Goal: Transaction & Acquisition: Purchase product/service

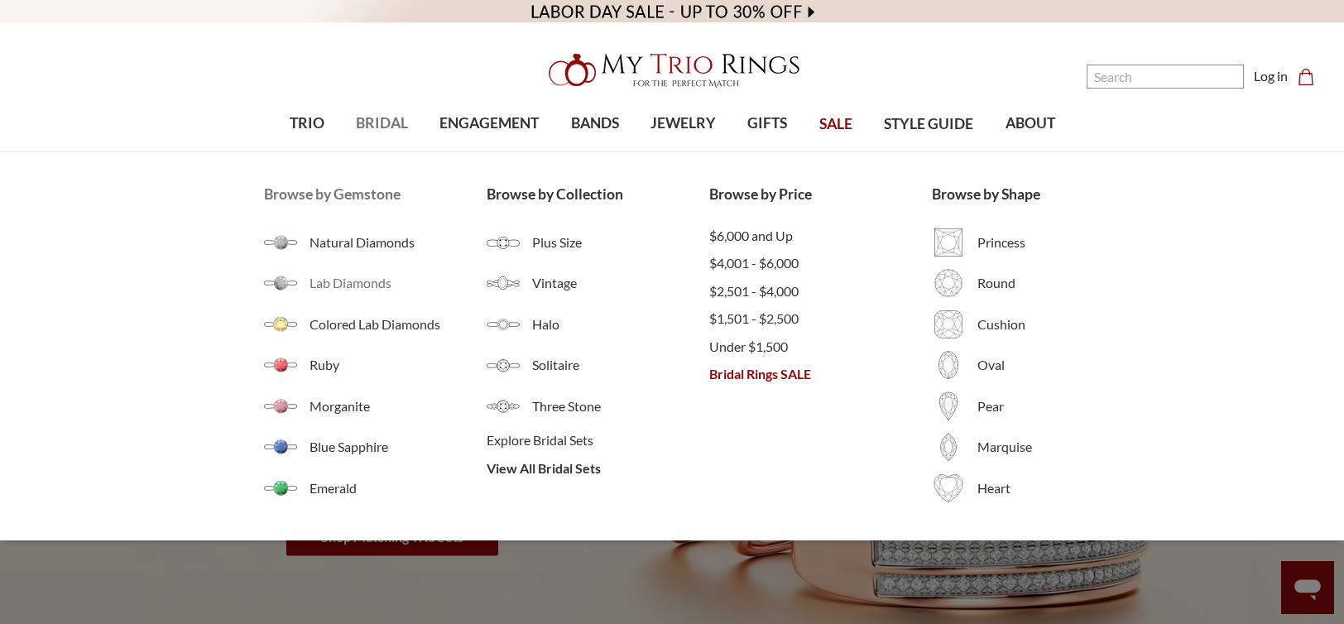
click at [335, 281] on span "Lab Diamonds" at bounding box center [398, 283] width 177 height 20
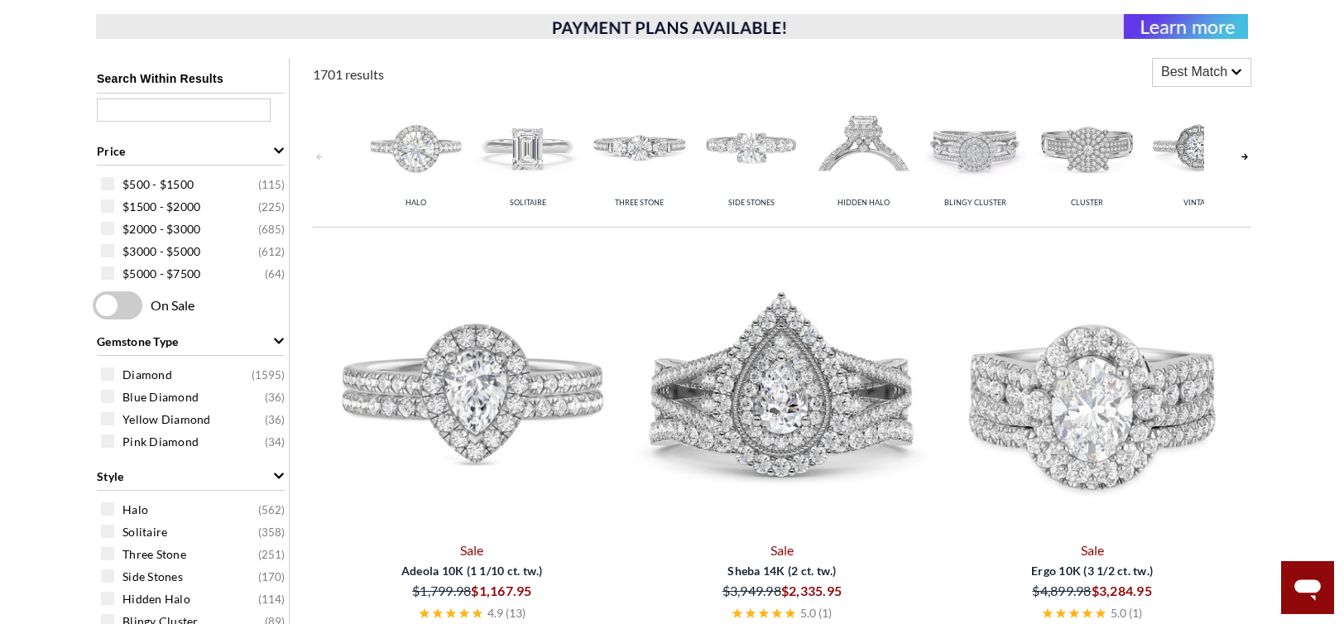
scroll to position [331, 0]
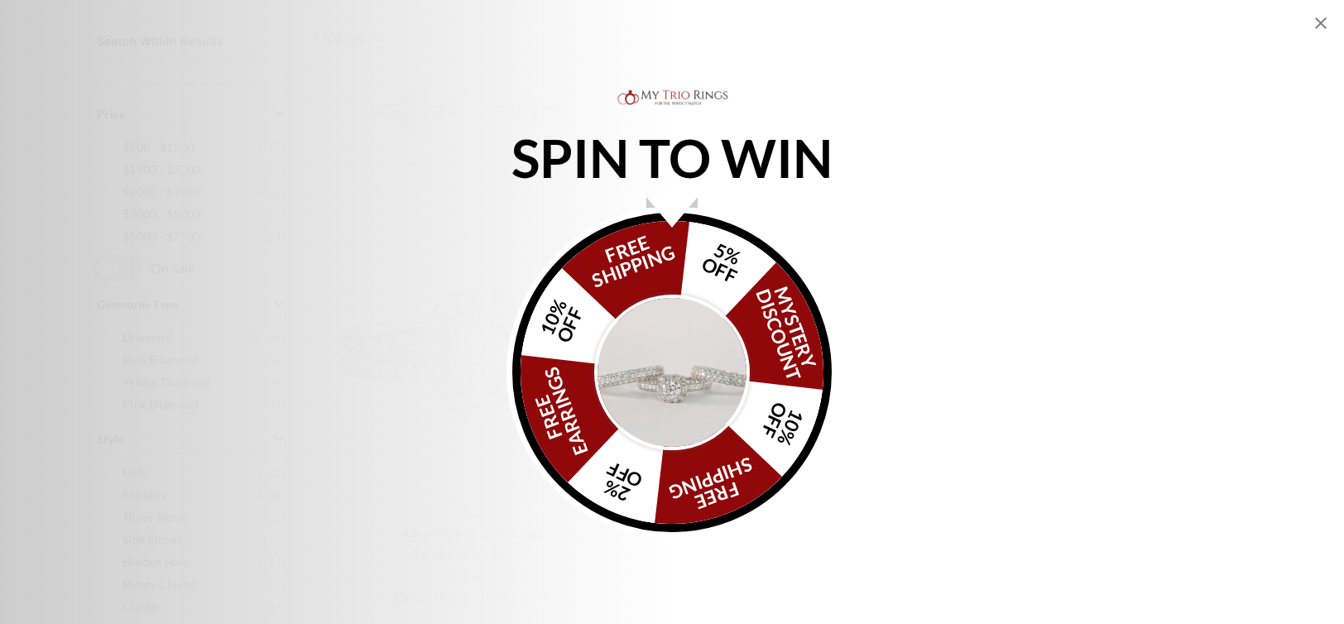
click at [1323, 26] on icon "Close popup" at bounding box center [1321, 23] width 12 height 12
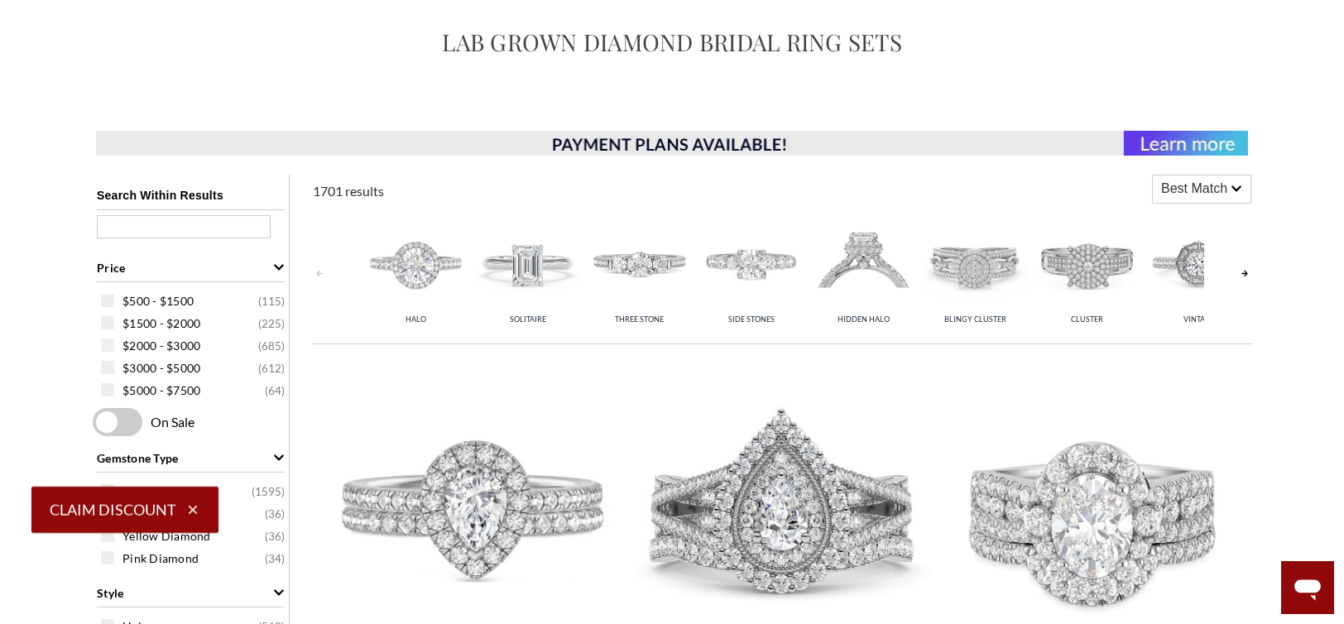
scroll to position [0, 0]
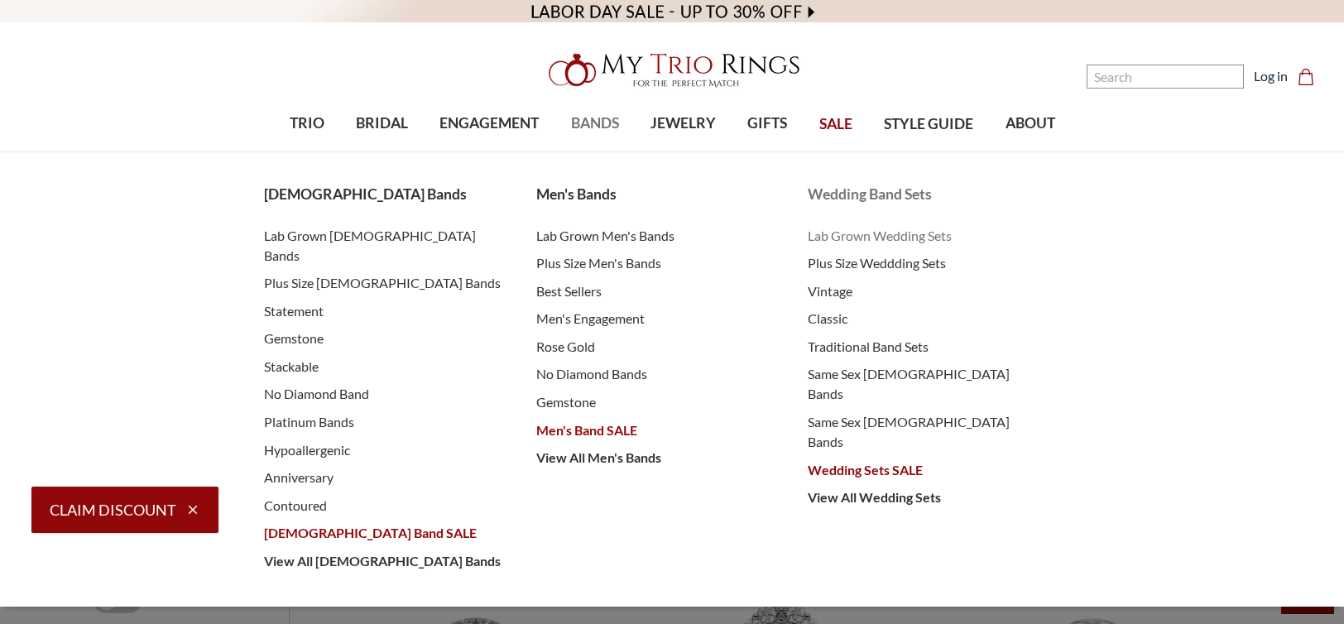
click at [914, 240] on span "Lab Grown Wedding Sets" at bounding box center [927, 236] width 239 height 20
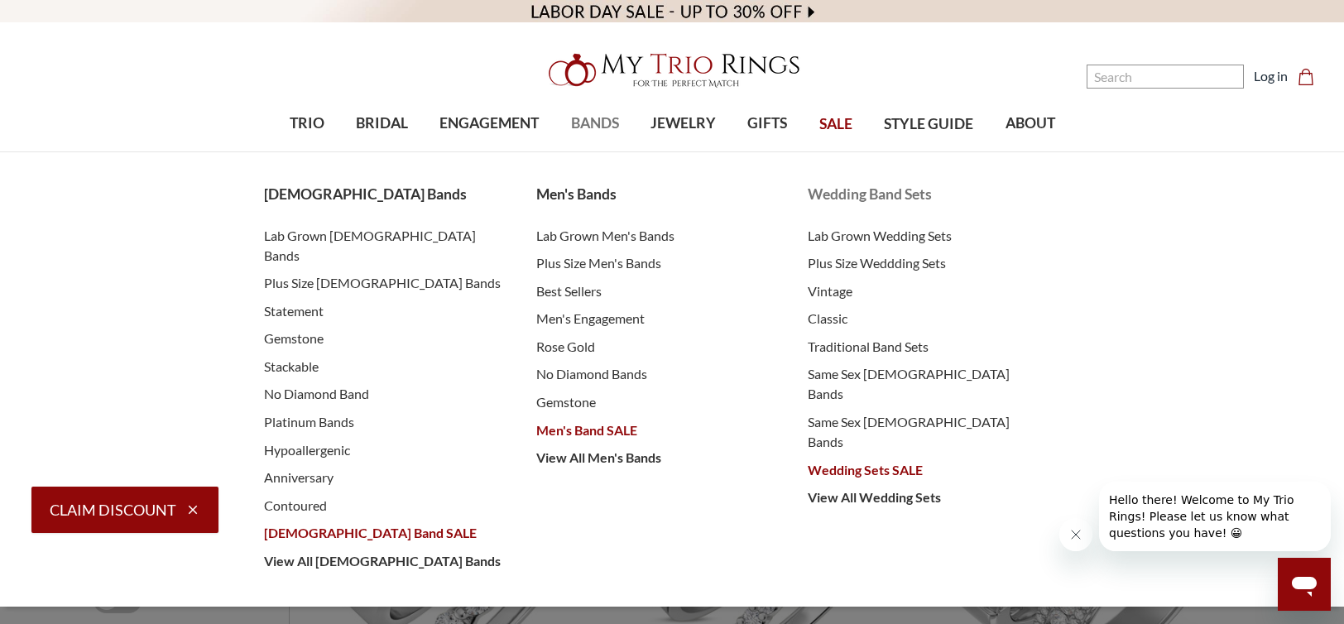
click at [837, 460] on span "Wedding Sets SALE" at bounding box center [927, 470] width 239 height 20
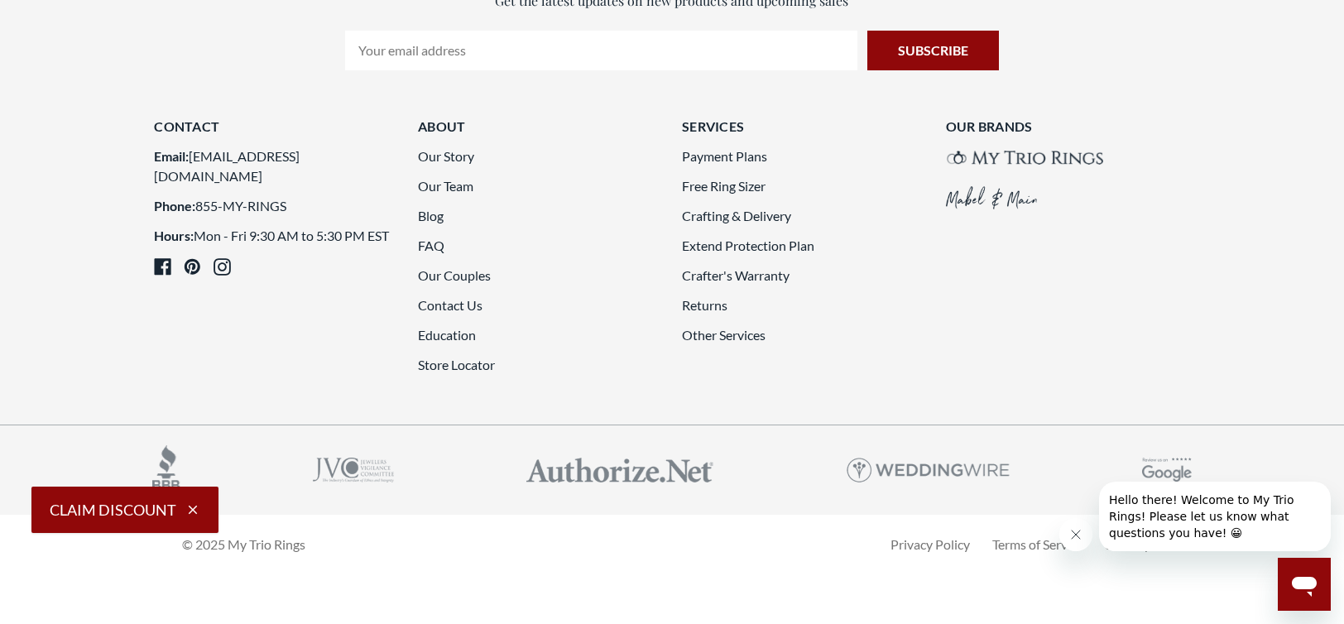
scroll to position [4635, 0]
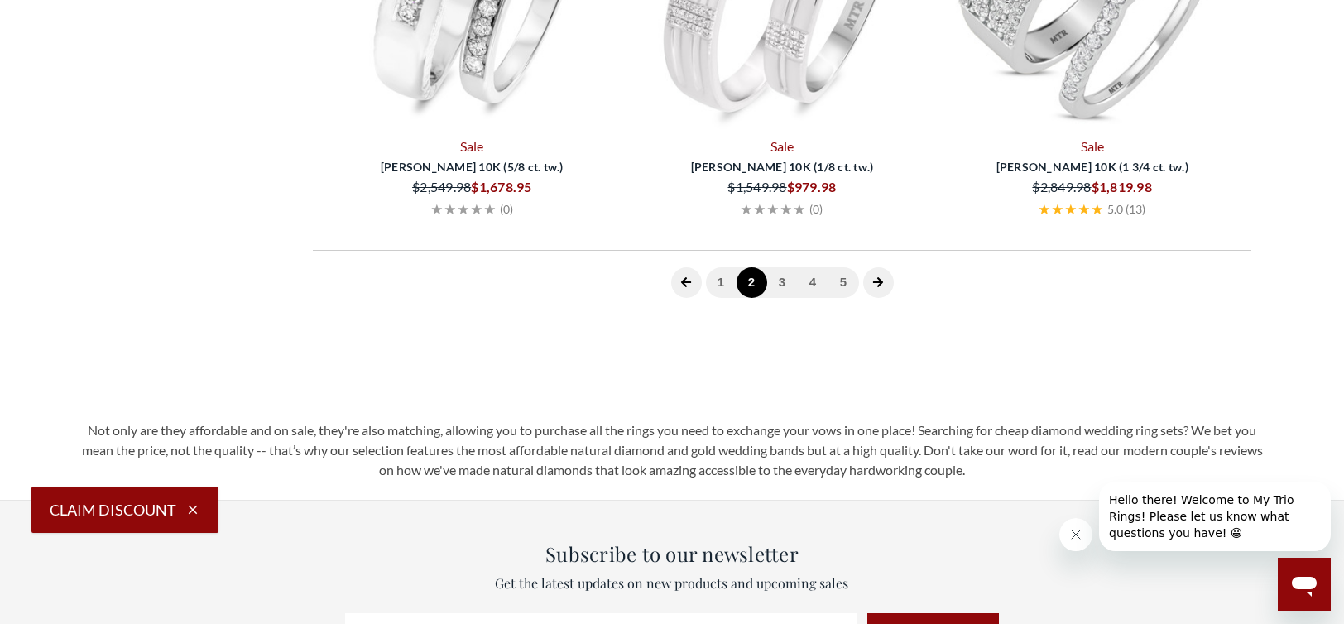
scroll to position [642, 0]
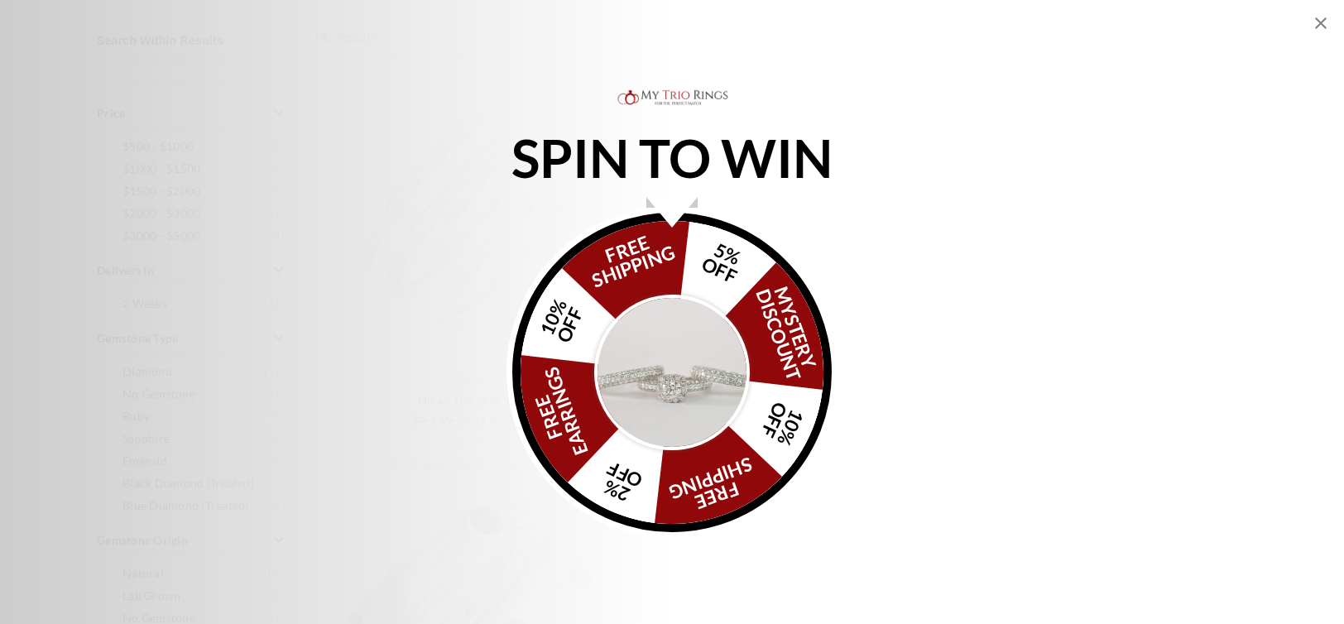
click at [1329, 22] on icon "Close popup" at bounding box center [1321, 23] width 20 height 20
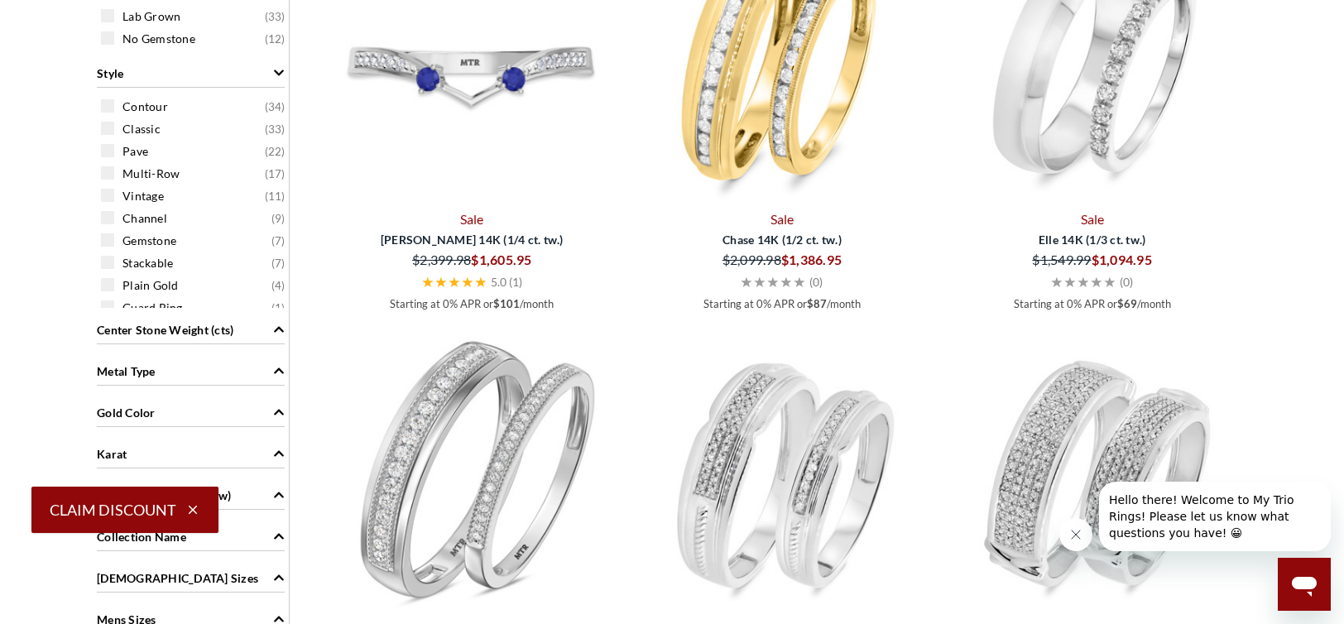
scroll to position [1222, 0]
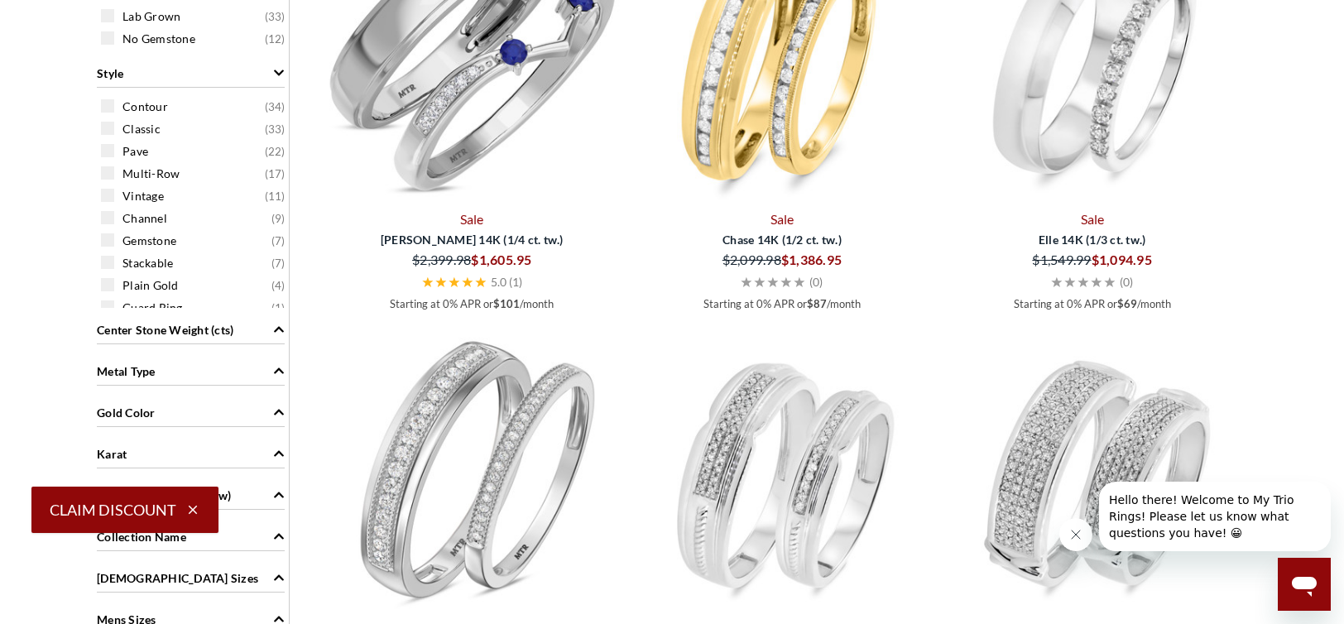
click at [282, 370] on icon "Metal Type" at bounding box center [279, 371] width 10 height 6
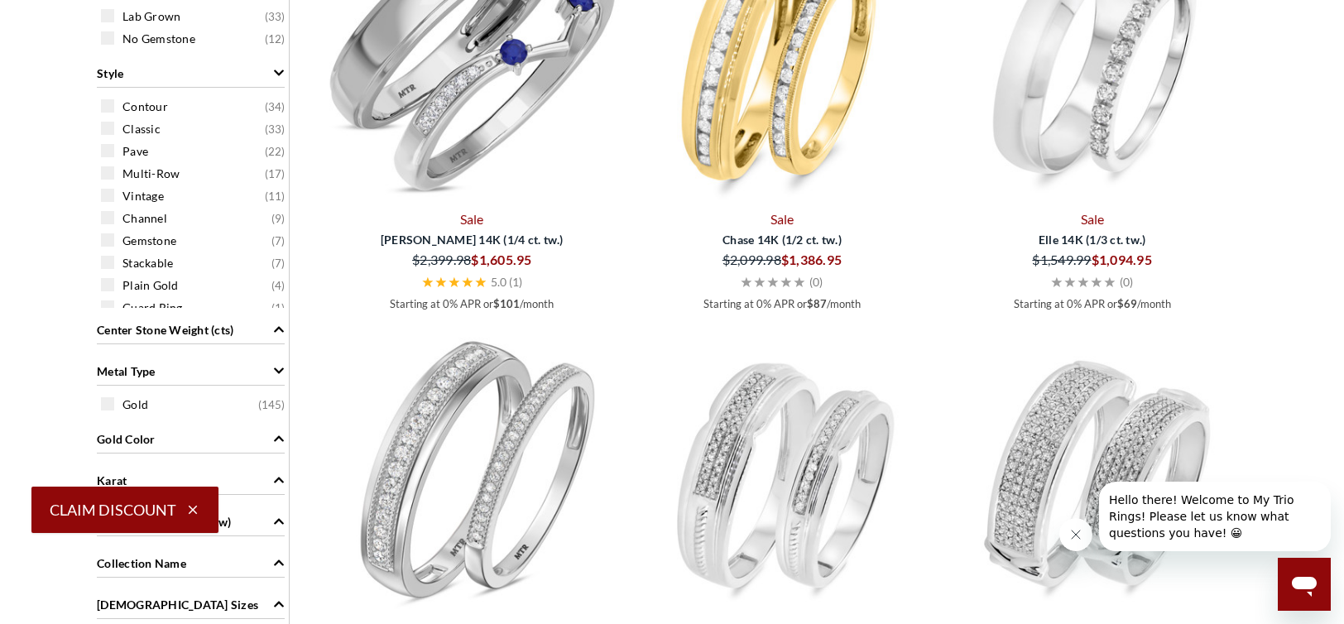
click at [282, 370] on icon "Metal Type" at bounding box center [279, 371] width 12 height 12
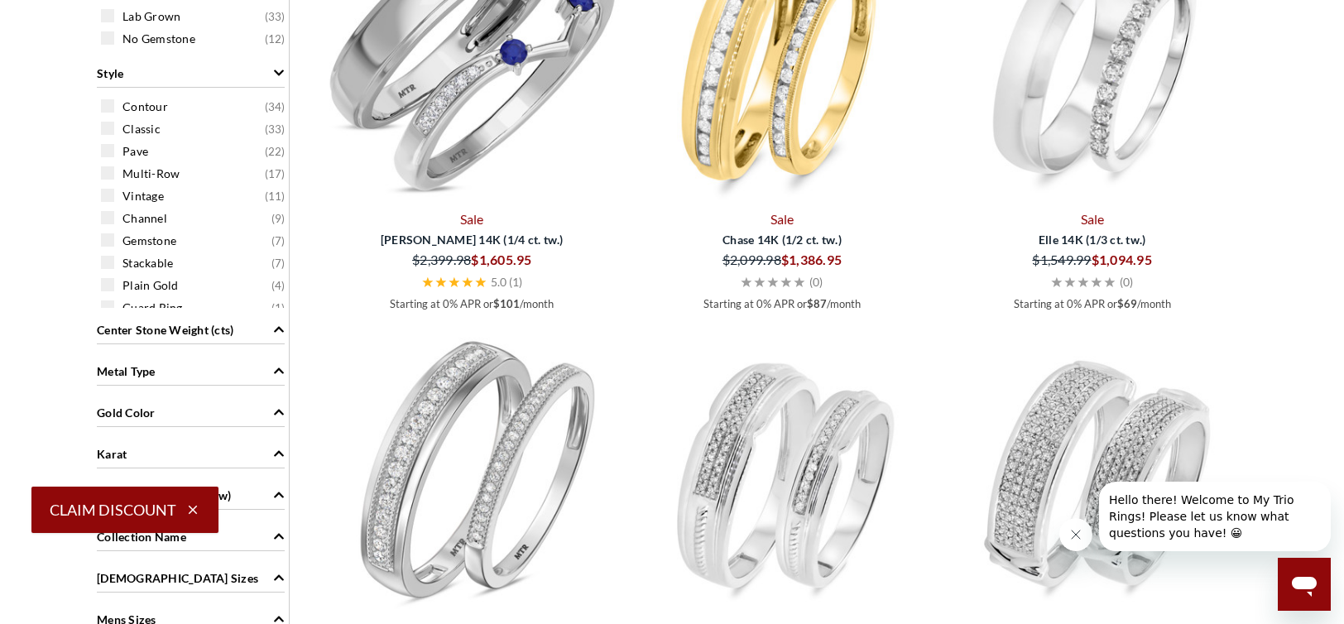
click at [281, 408] on icon "Gold Color" at bounding box center [279, 412] width 12 height 12
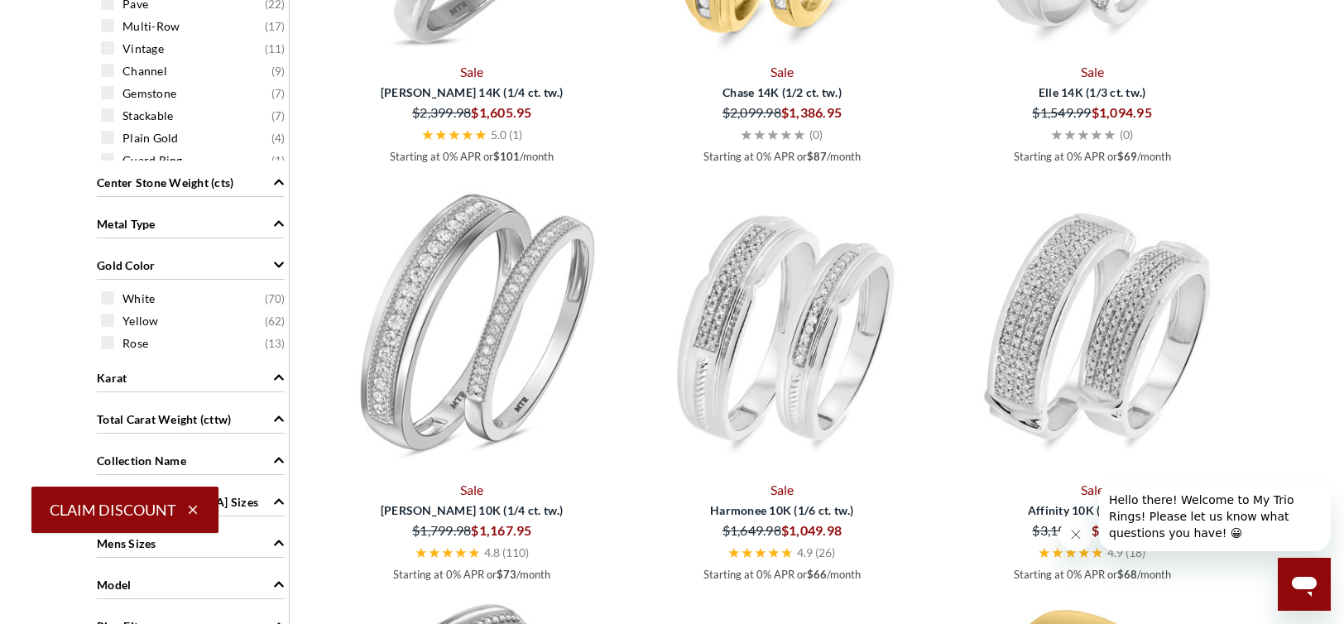
scroll to position [1387, 0]
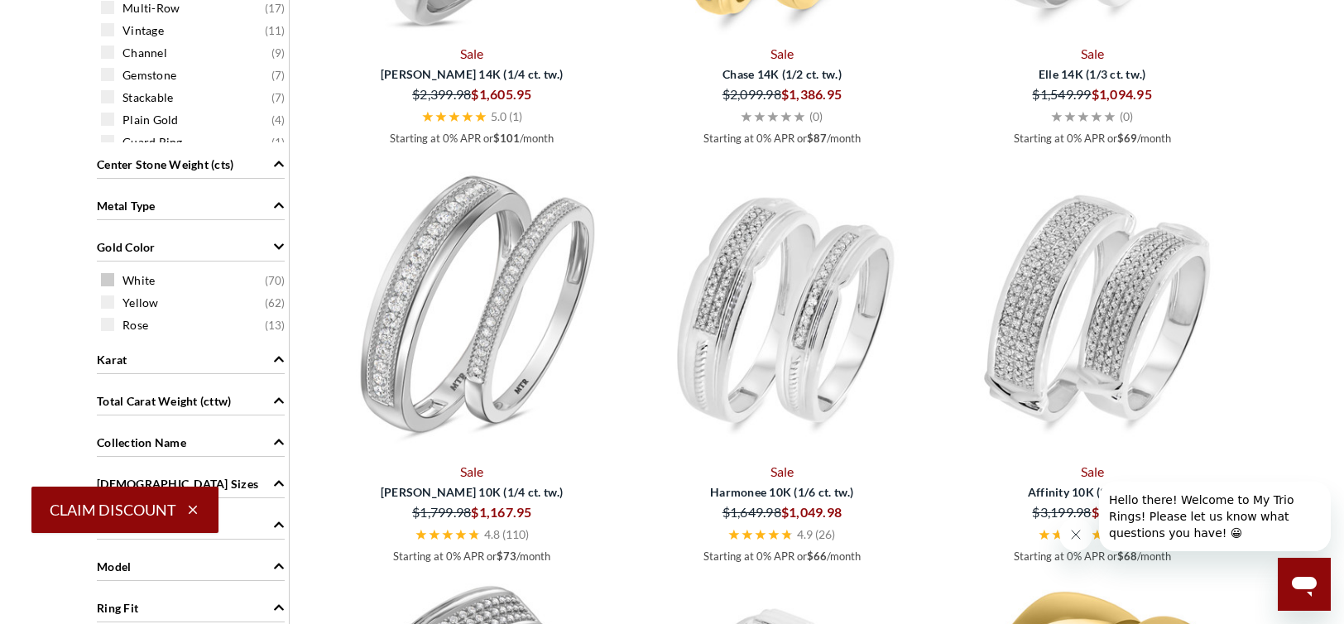
click at [111, 281] on span at bounding box center [107, 279] width 13 height 13
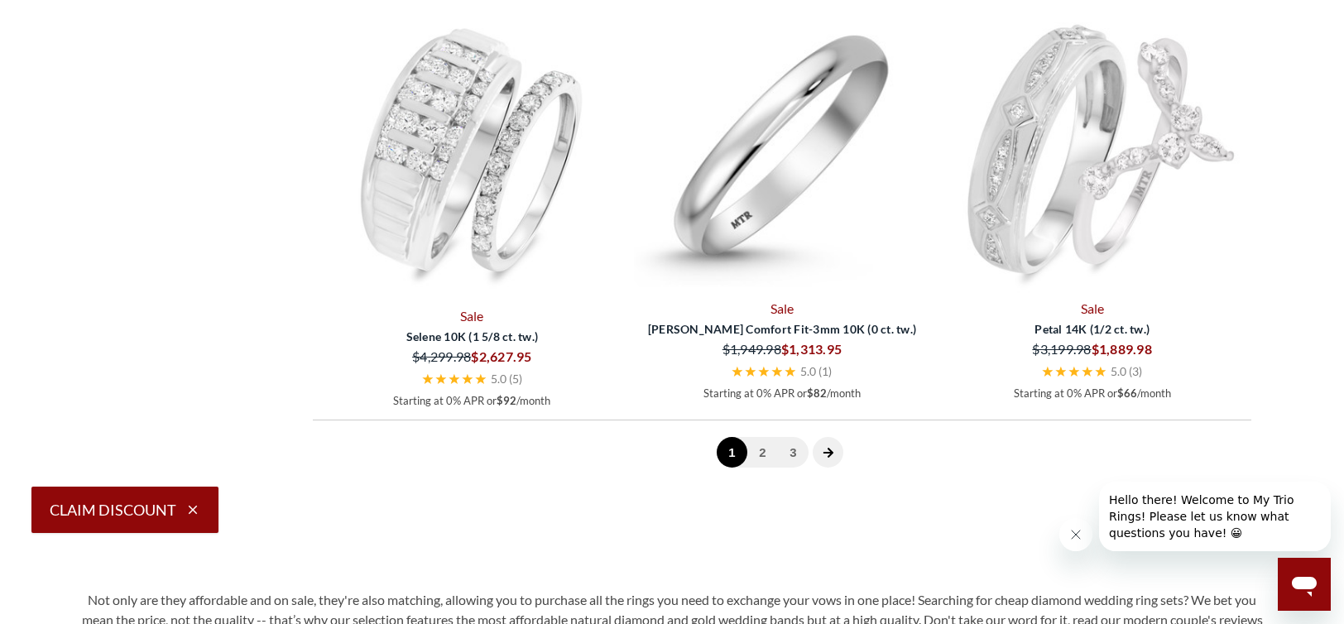
scroll to position [4615, 0]
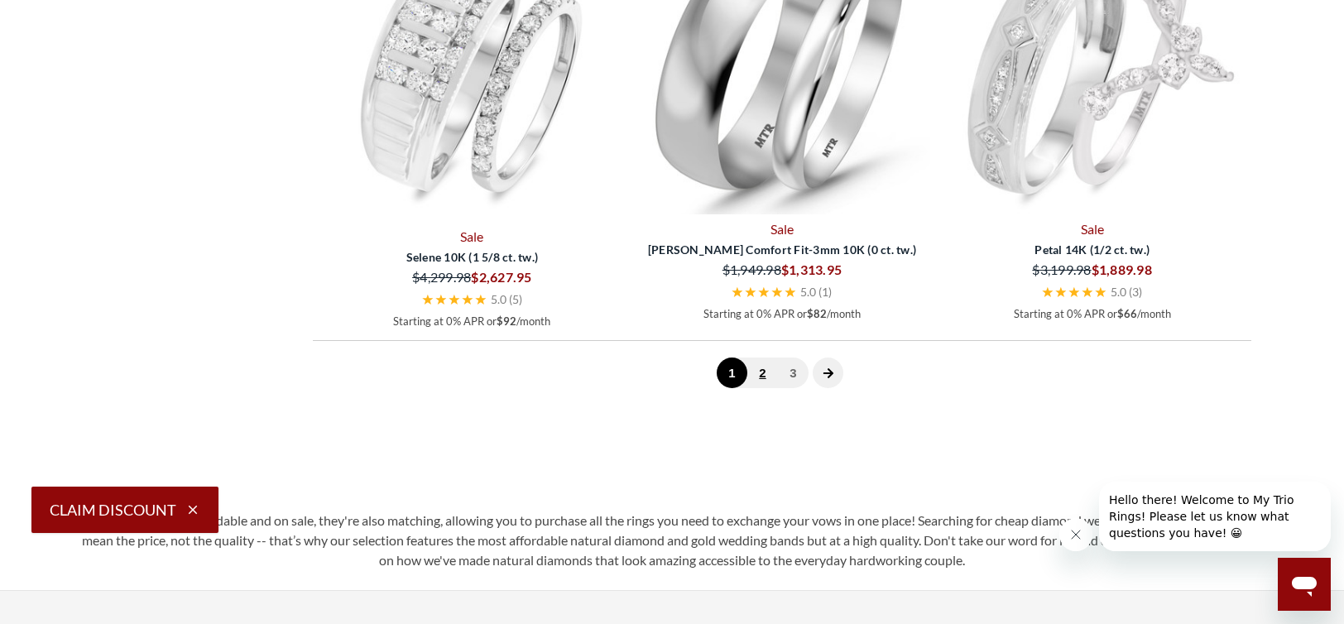
click at [765, 367] on link "2" at bounding box center [762, 373] width 31 height 31
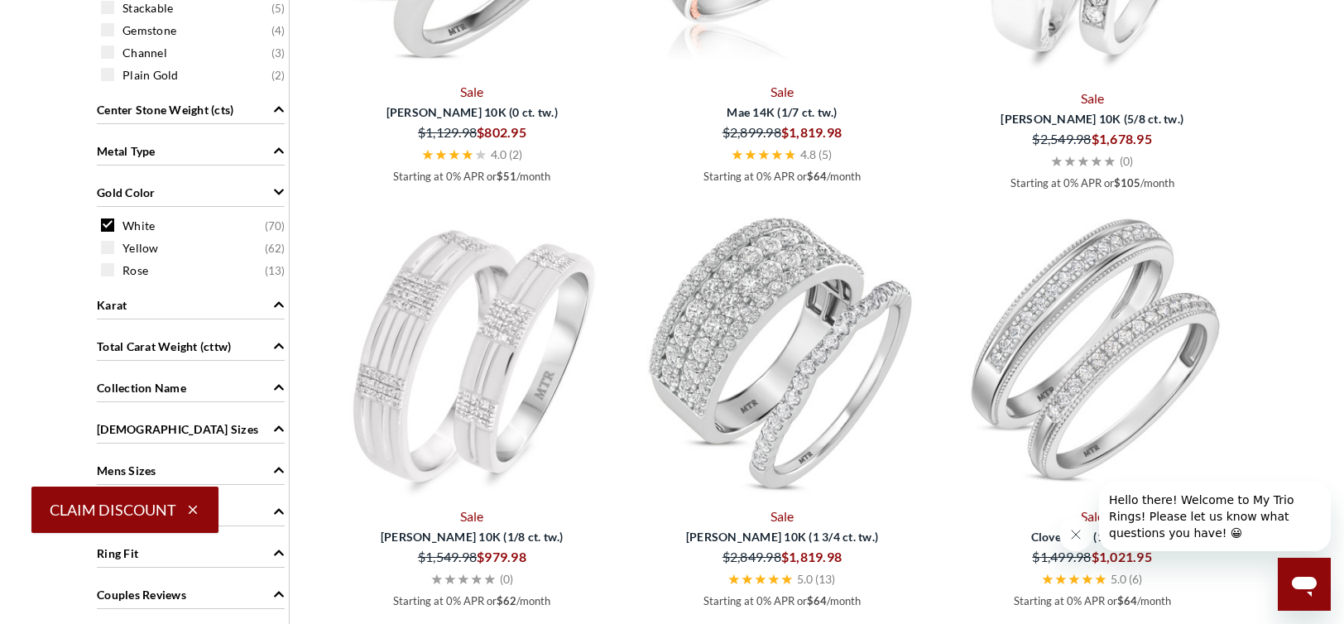
scroll to position [1387, 0]
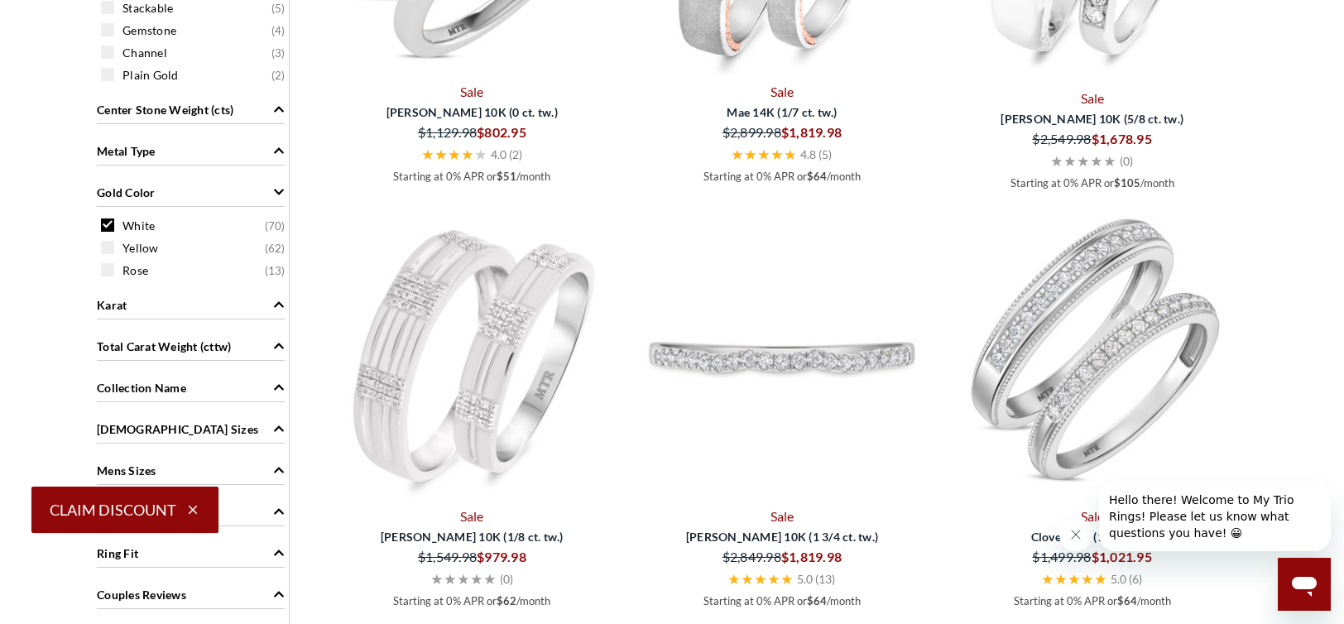
click at [747, 342] on img at bounding box center [782, 352] width 297 height 297
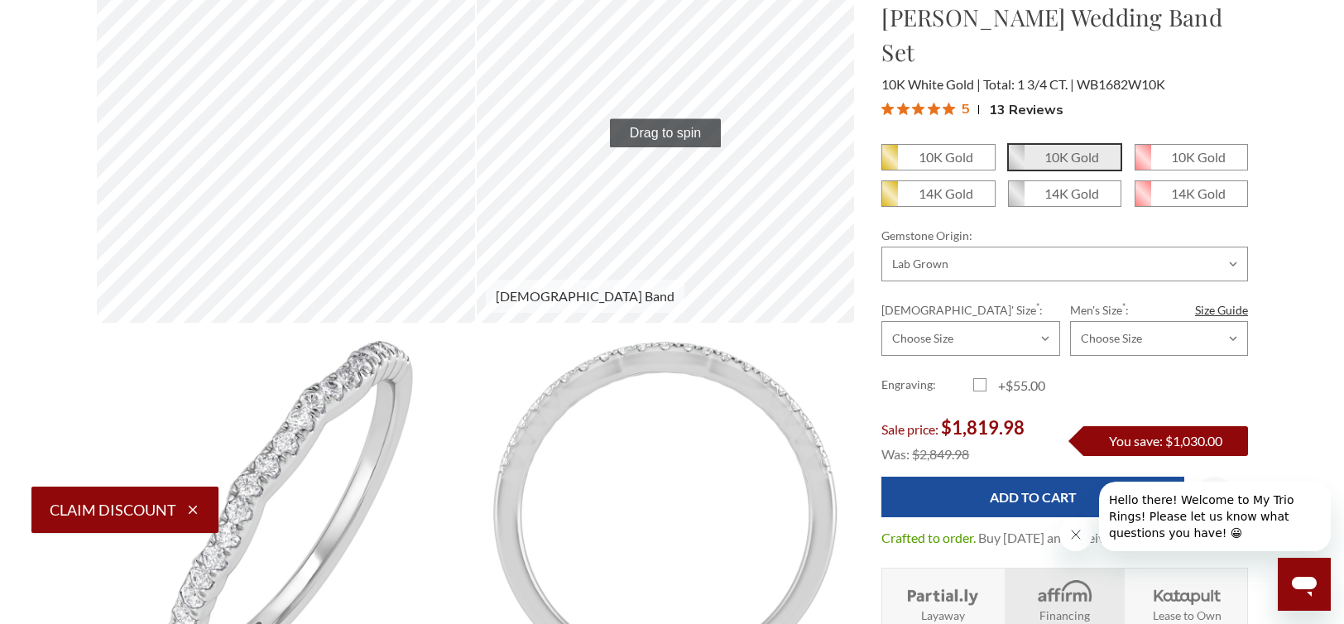
scroll to position [579, 0]
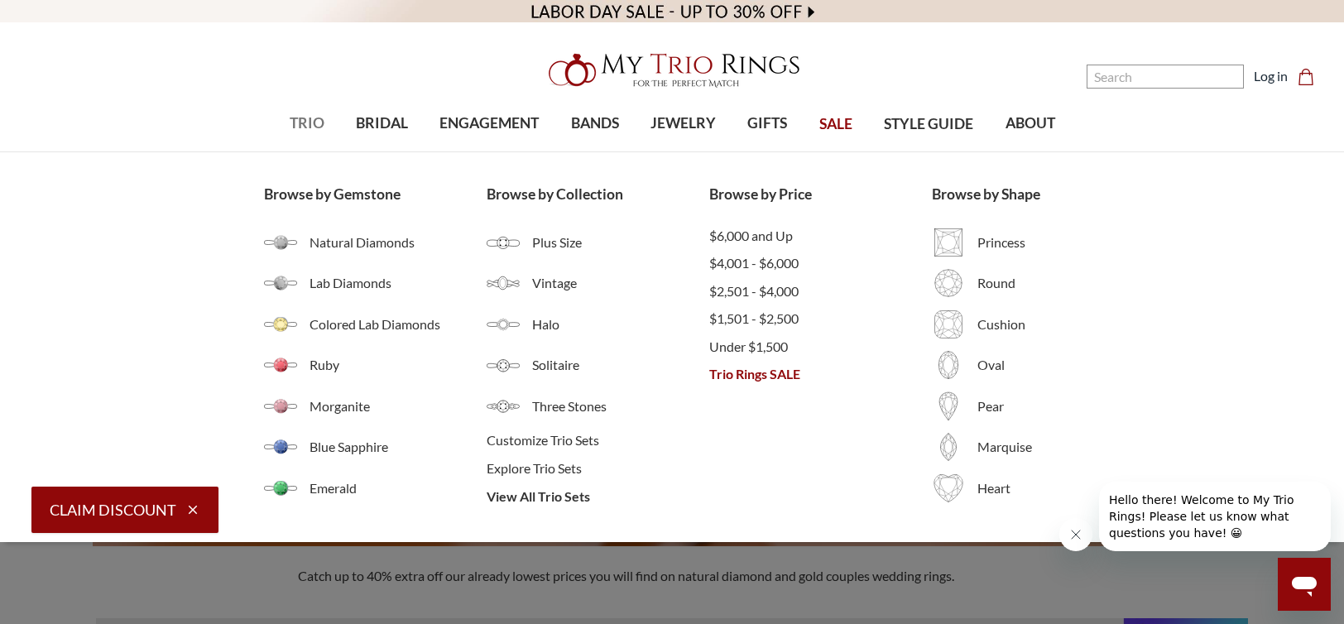
click at [309, 125] on span "TRIO" at bounding box center [307, 124] width 35 height 22
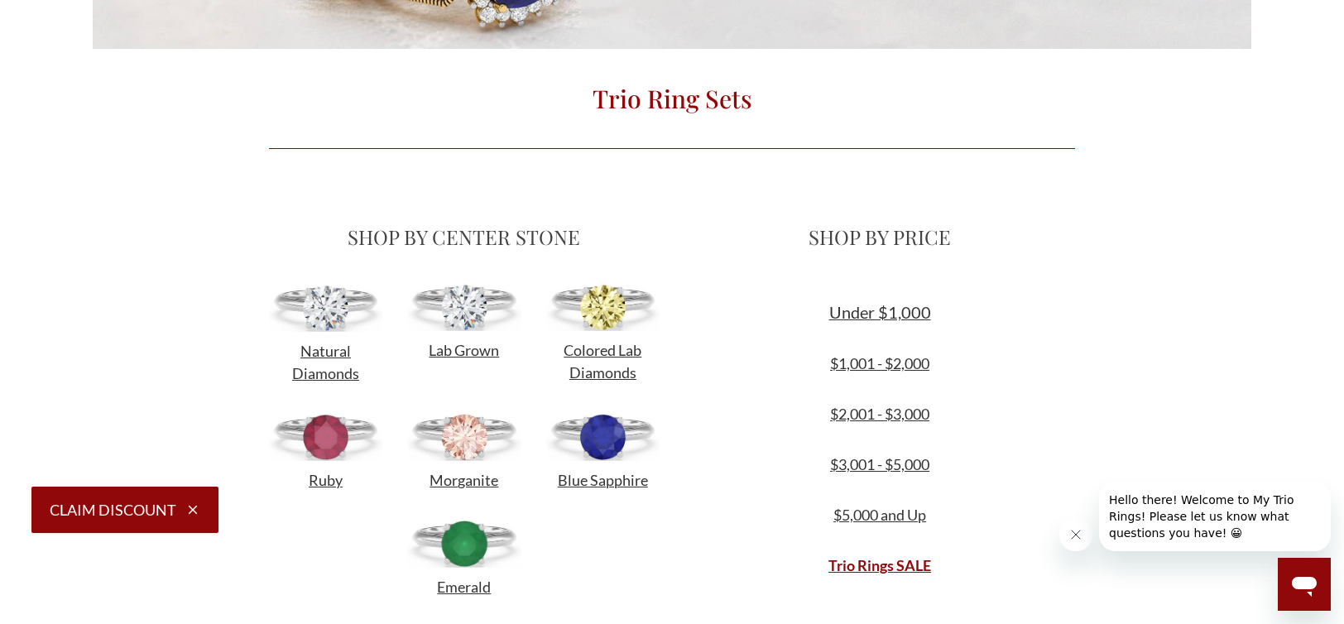
scroll to position [497, 0]
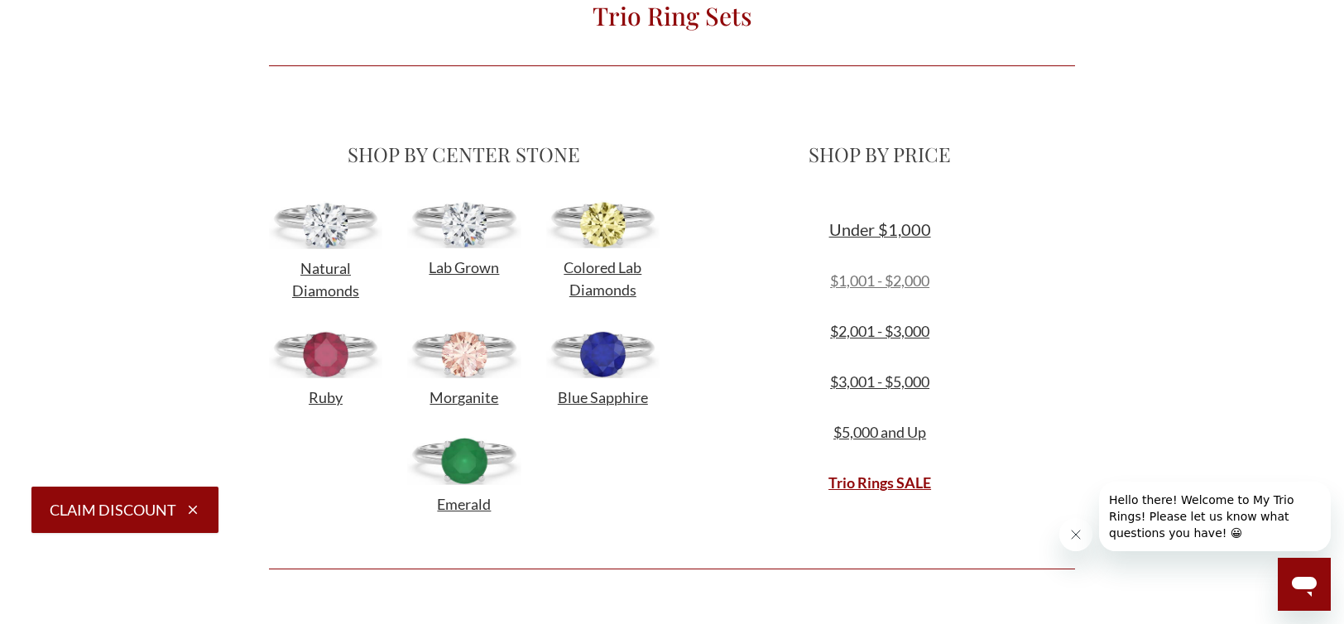
click at [884, 281] on link "$1,001 - $2,000" at bounding box center [879, 280] width 99 height 18
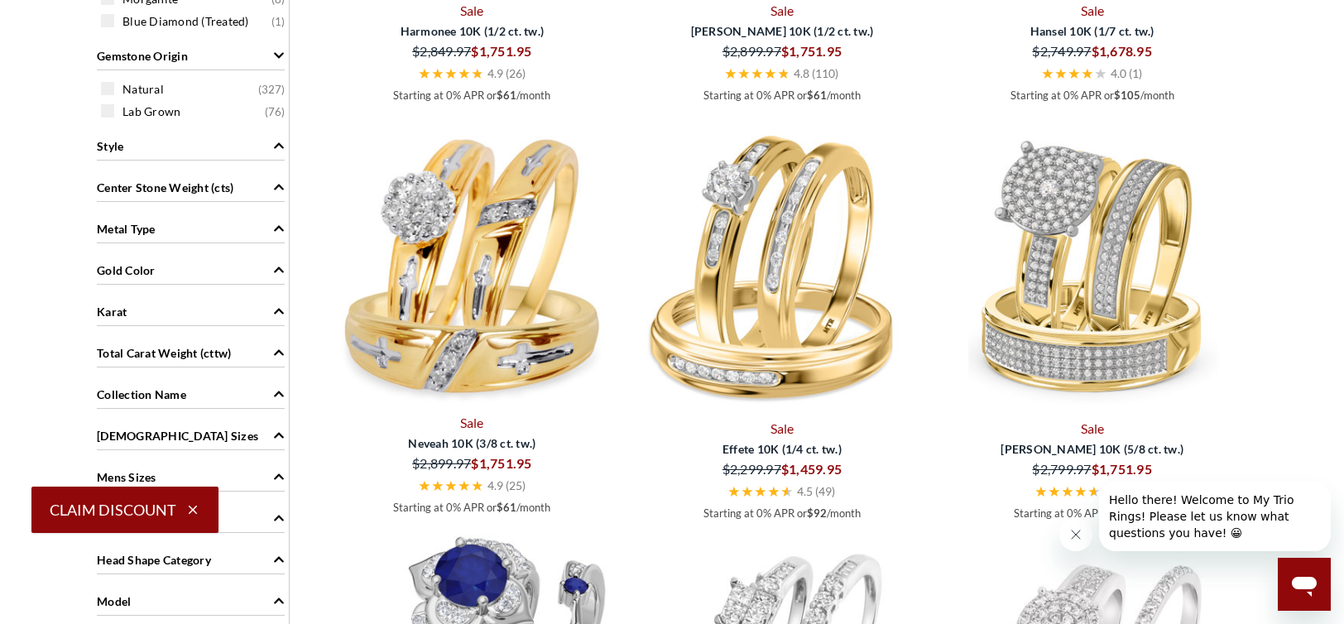
scroll to position [1242, 0]
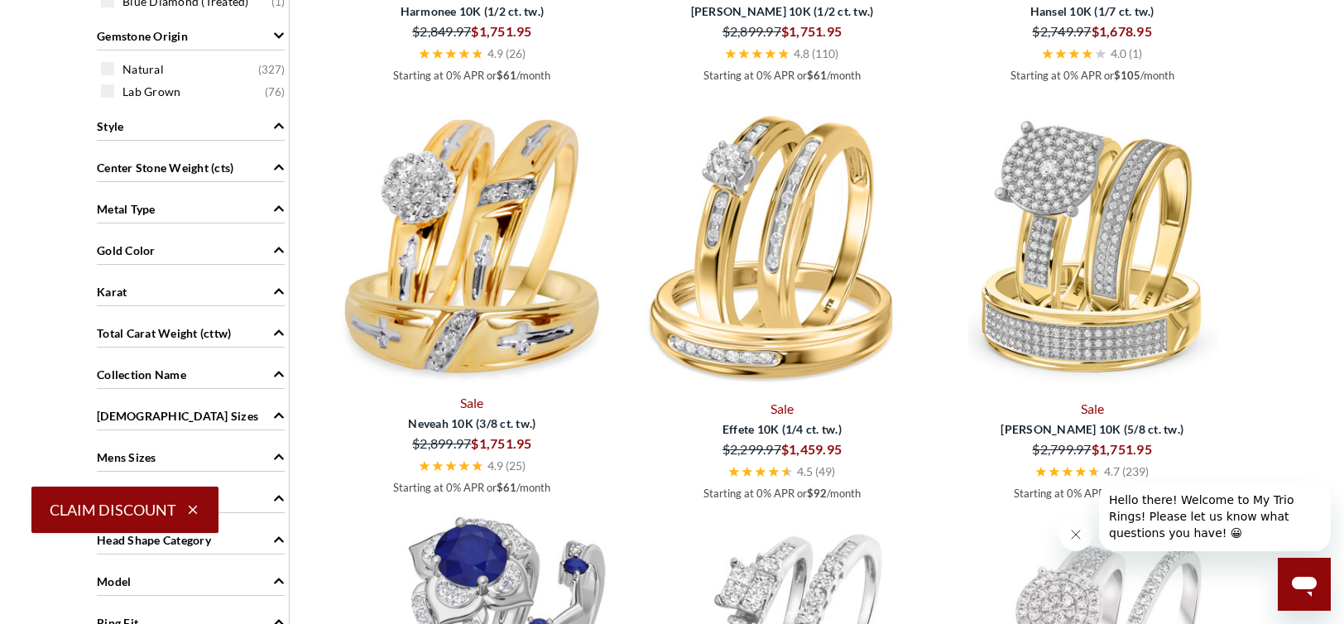
click at [281, 247] on icon "Gold Color" at bounding box center [279, 250] width 10 height 6
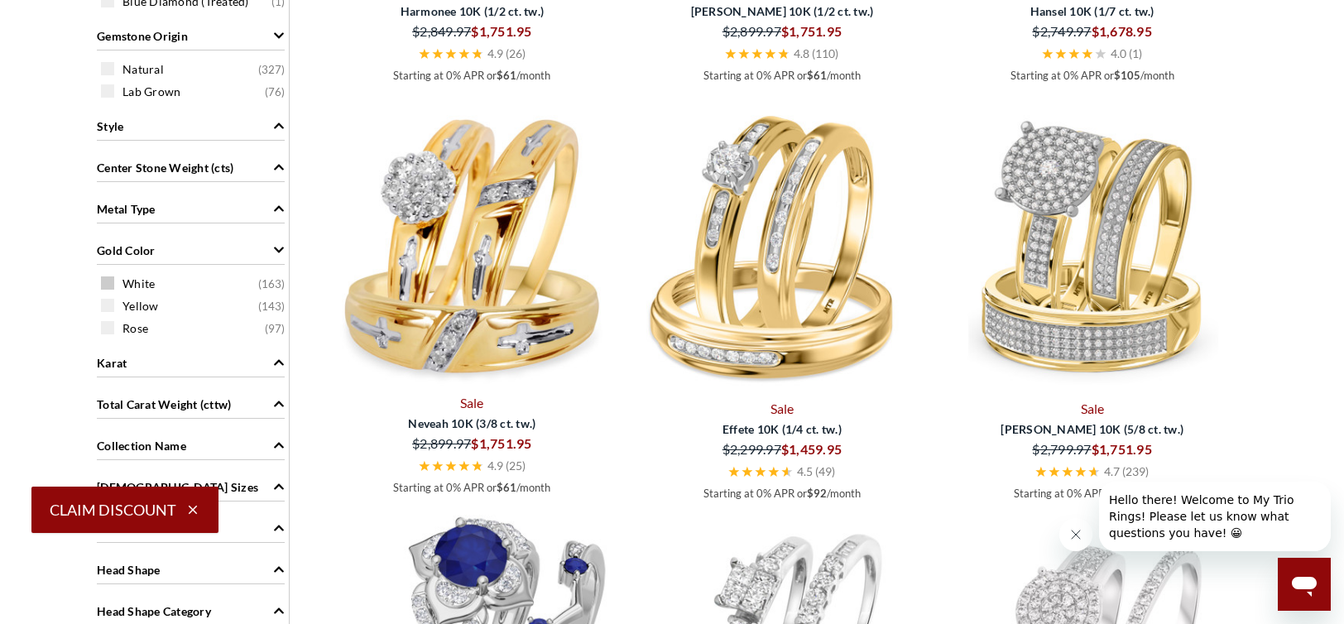
click at [114, 281] on div "White ( 163 )" at bounding box center [195, 283] width 188 height 18
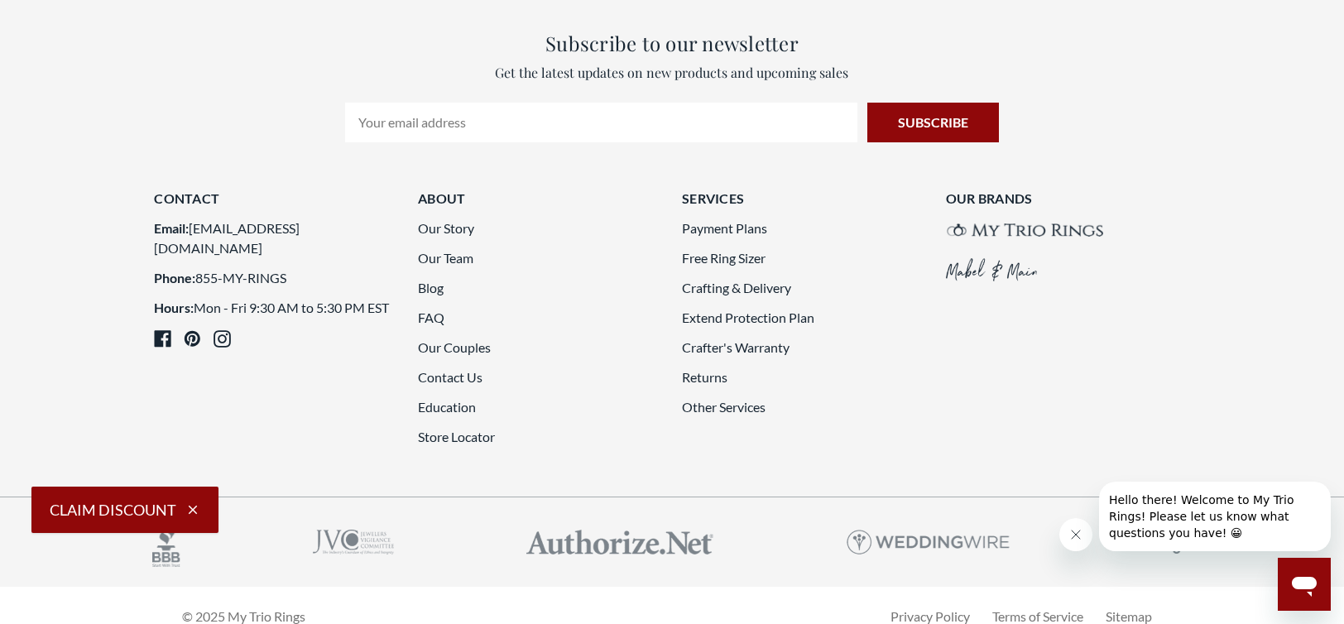
scroll to position [4820, 0]
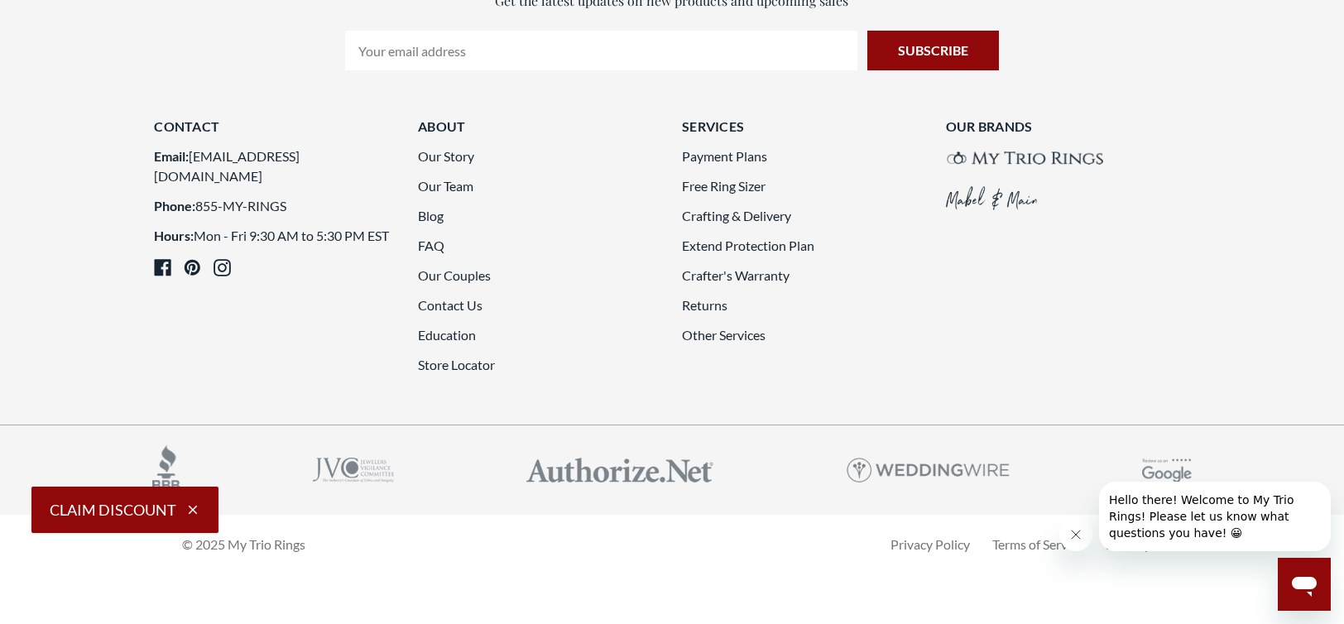
scroll to position [4655, 0]
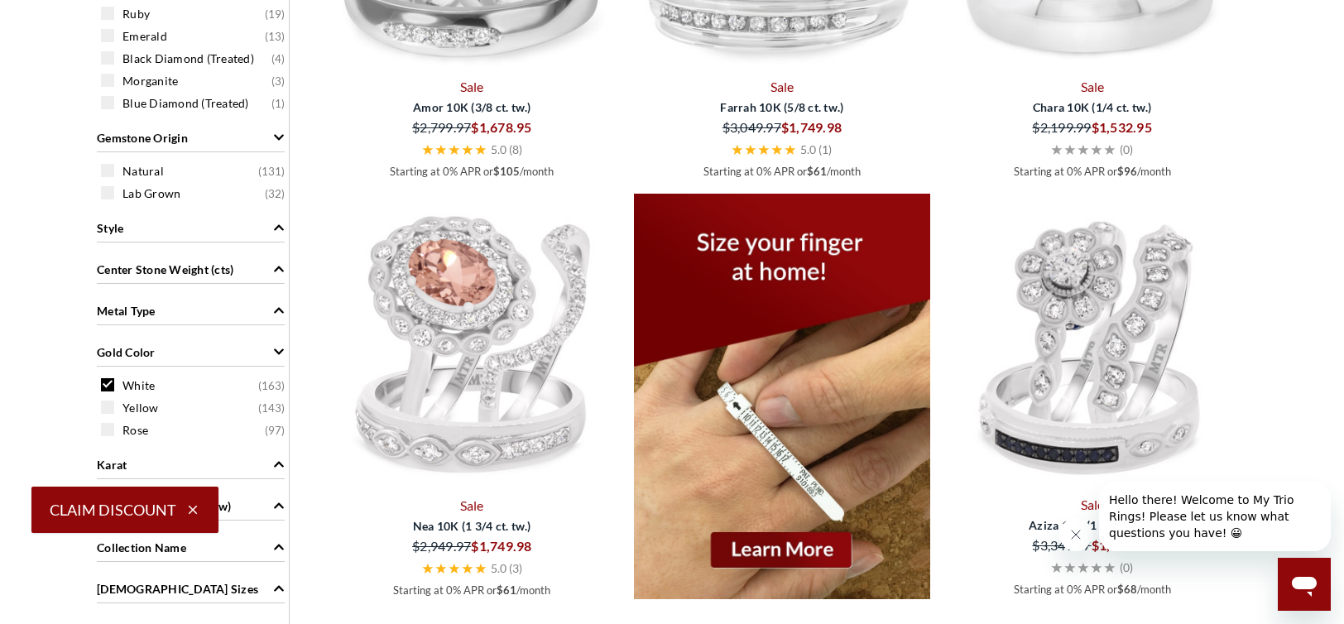
scroll to position [1179, 0]
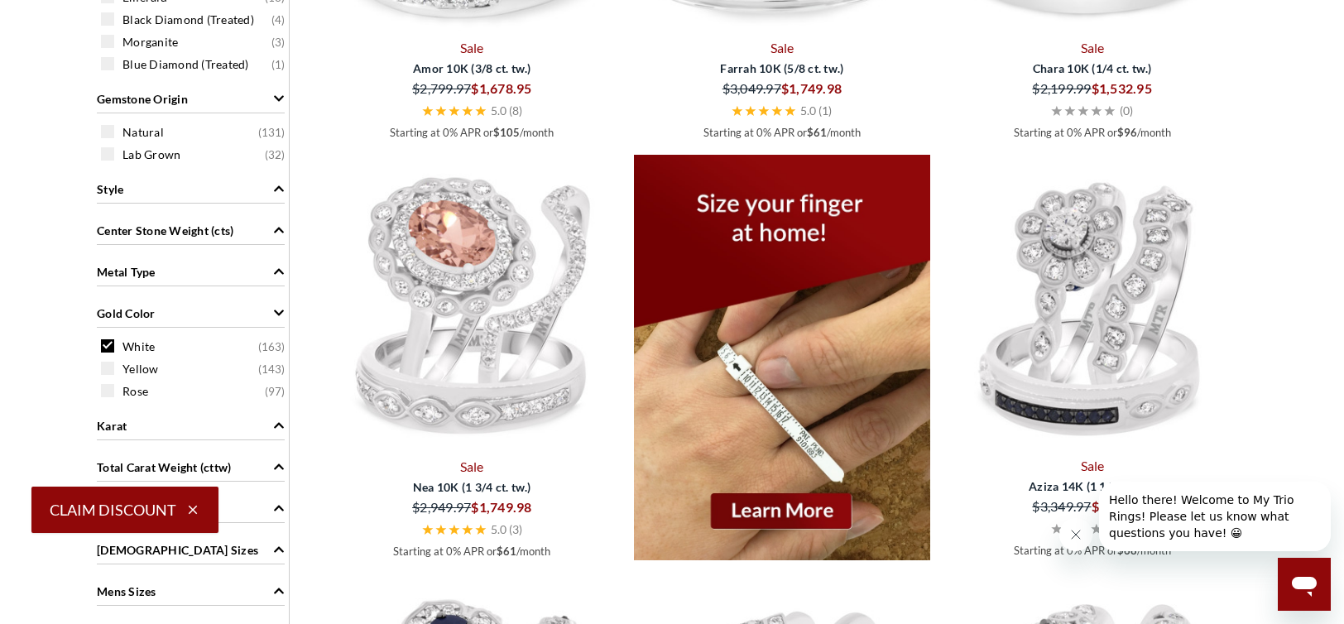
click at [781, 512] on img at bounding box center [782, 358] width 297 height 406
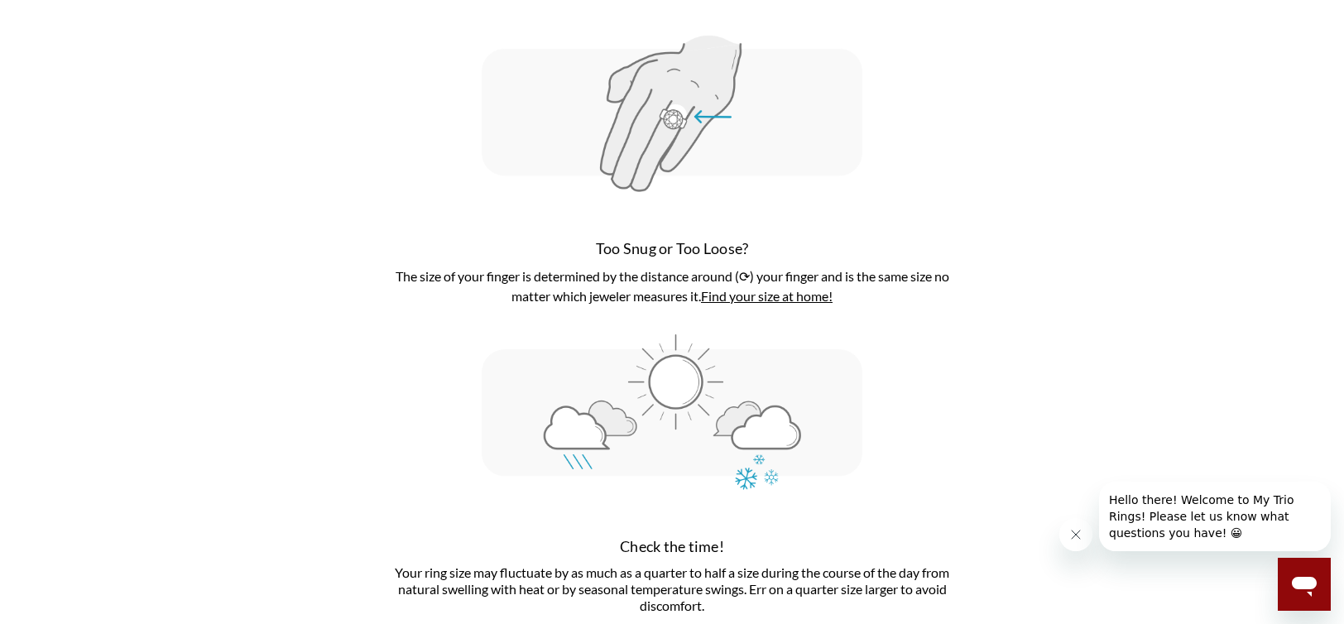
scroll to position [248, 0]
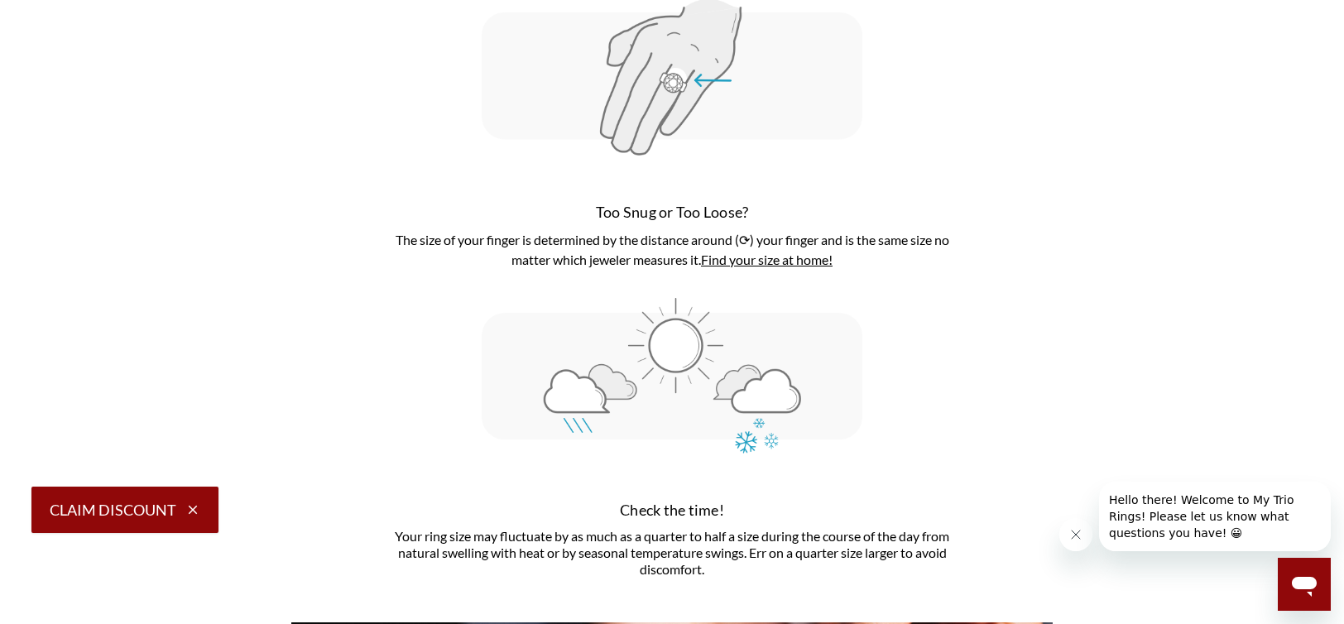
click at [745, 262] on link "Find your size at home!" at bounding box center [767, 260] width 132 height 16
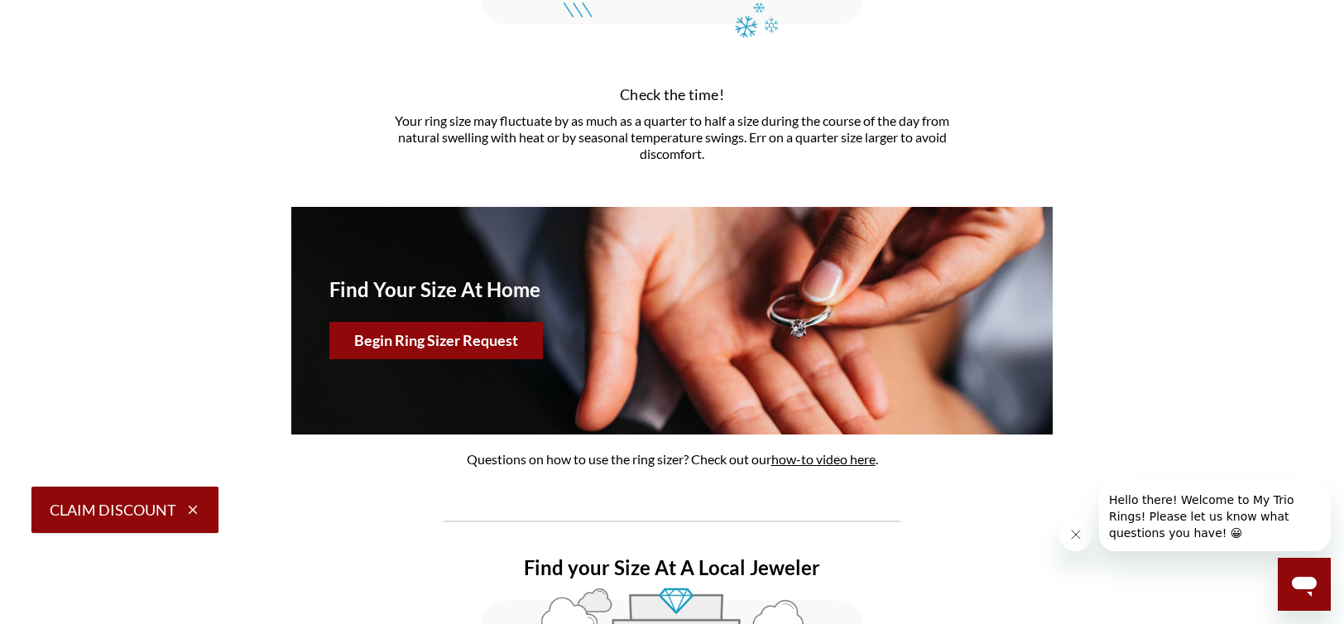
scroll to position [662, 0]
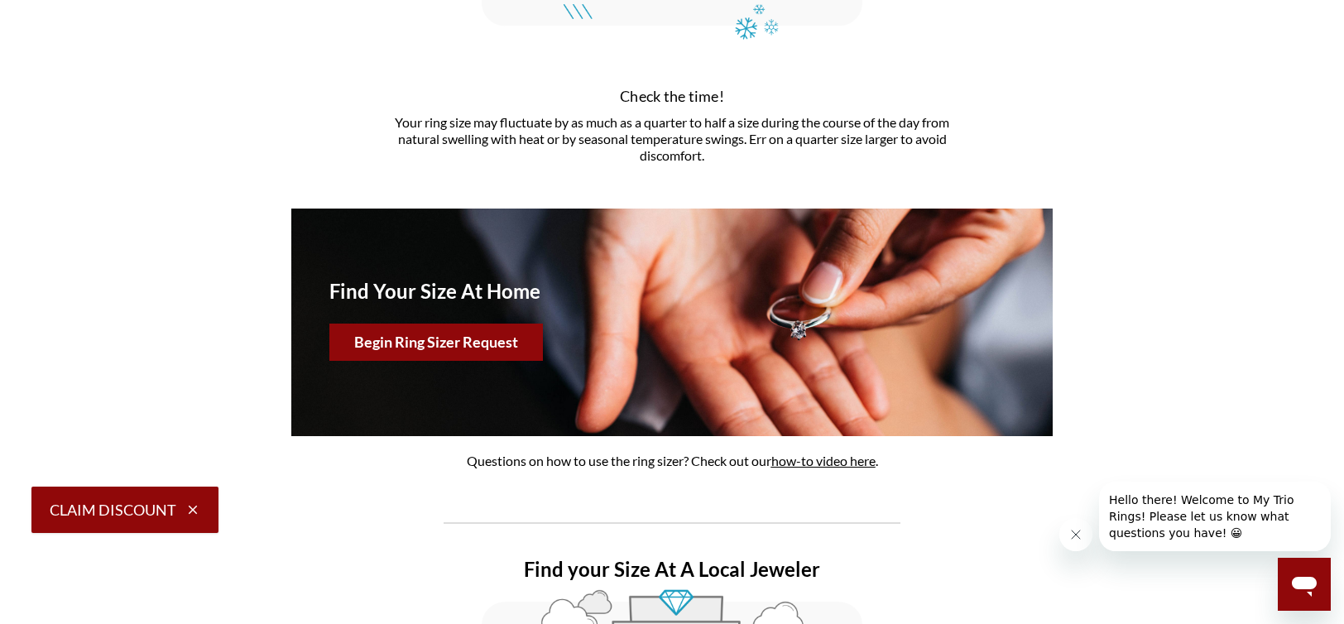
click at [489, 339] on button "Begin Ring Sizer Request" at bounding box center [436, 342] width 214 height 37
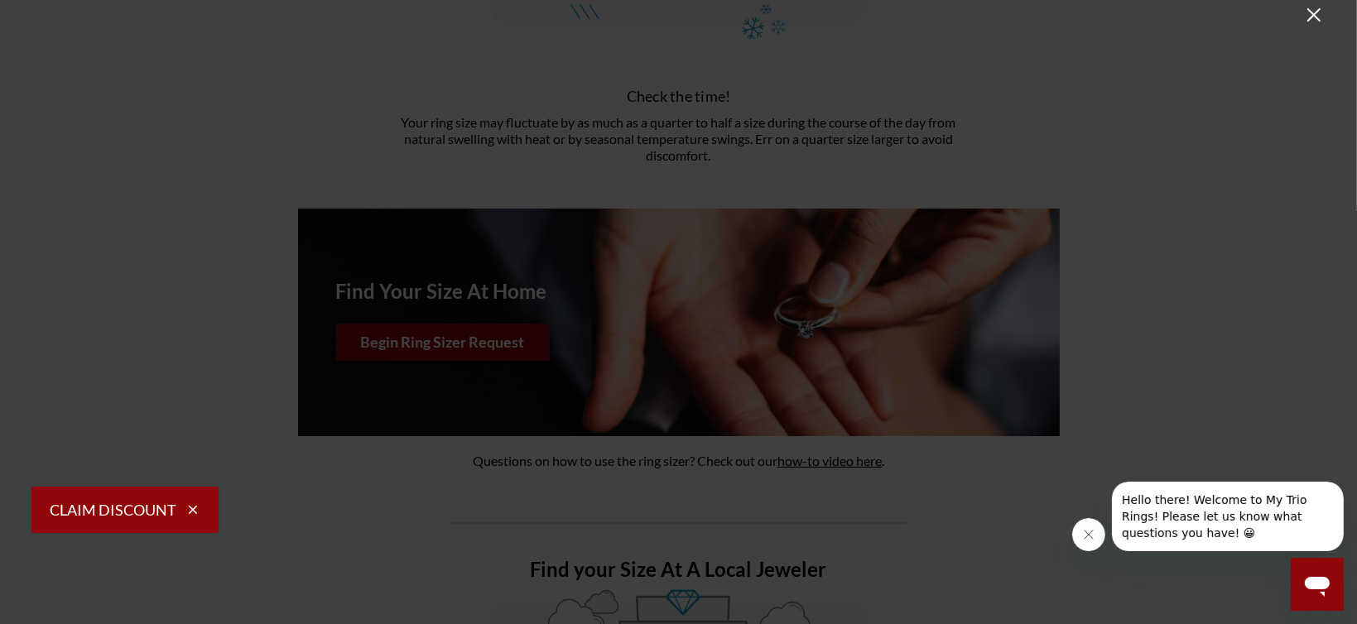
click at [1315, 16] on icon "Close" at bounding box center [1313, 14] width 13 height 13
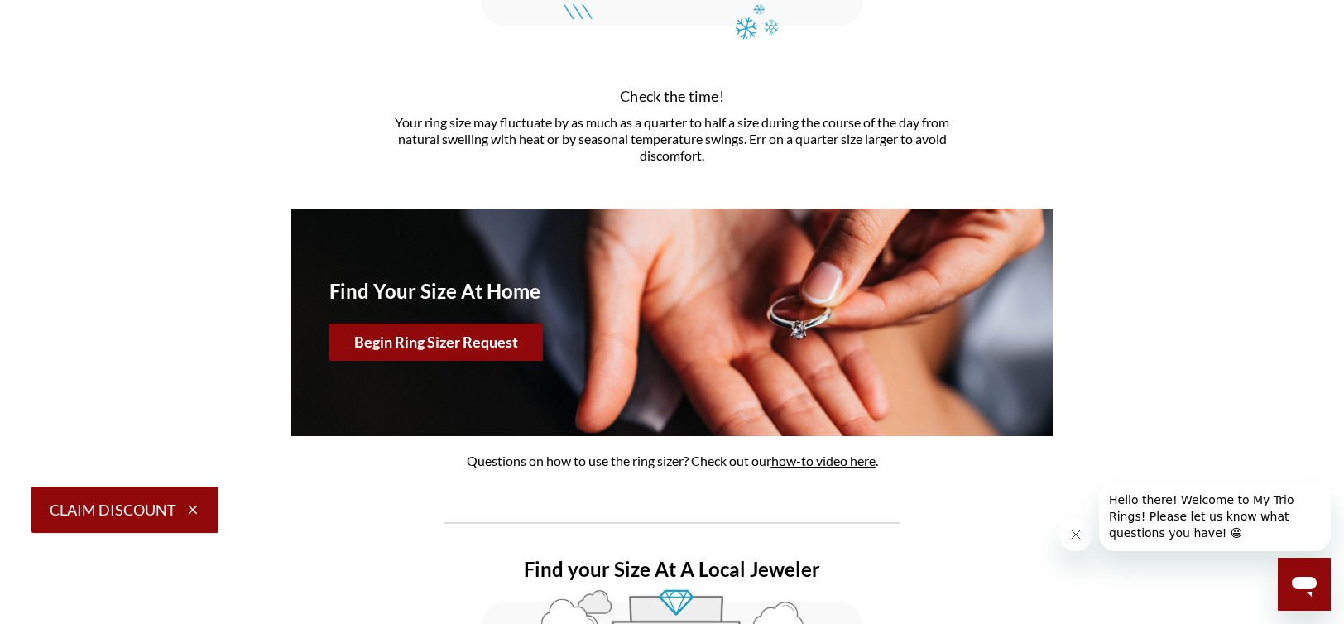
scroll to position [248, 0]
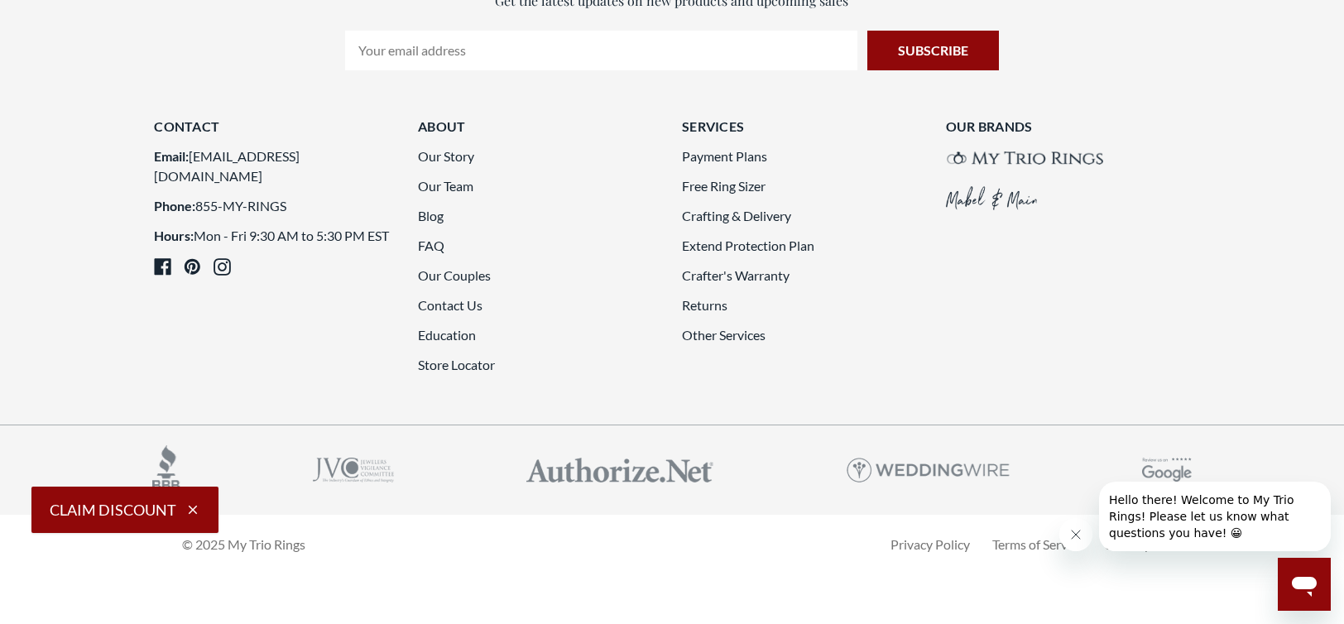
scroll to position [4820, 0]
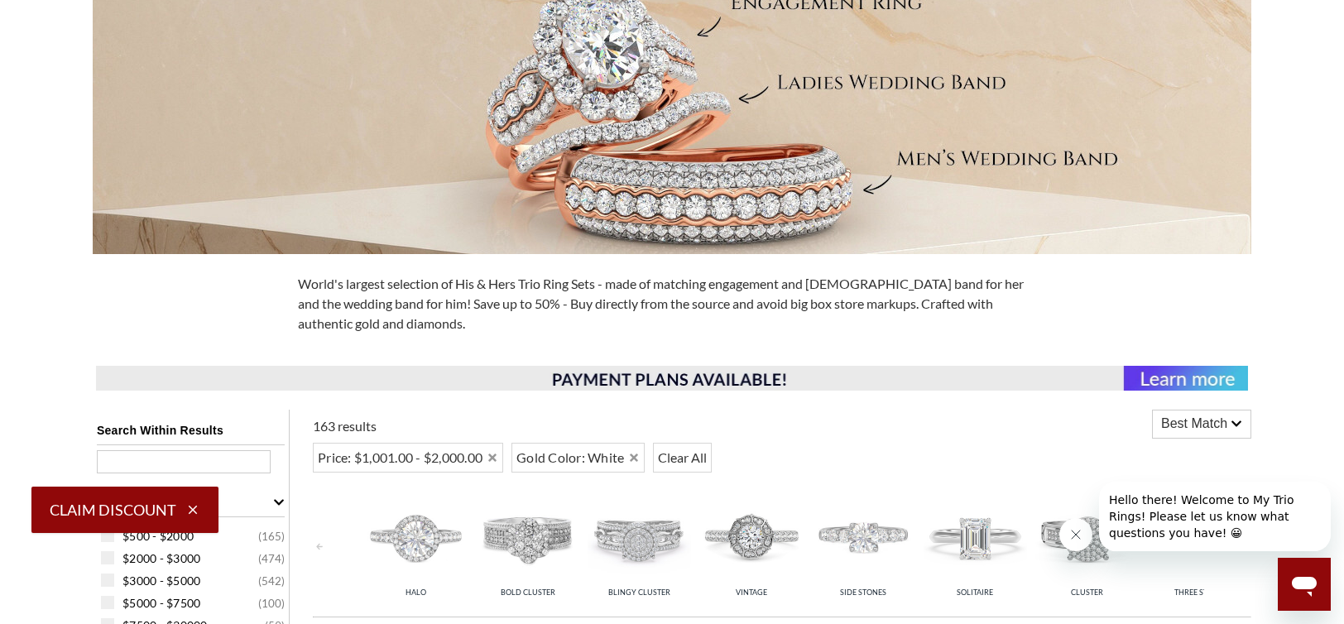
scroll to position [331, 0]
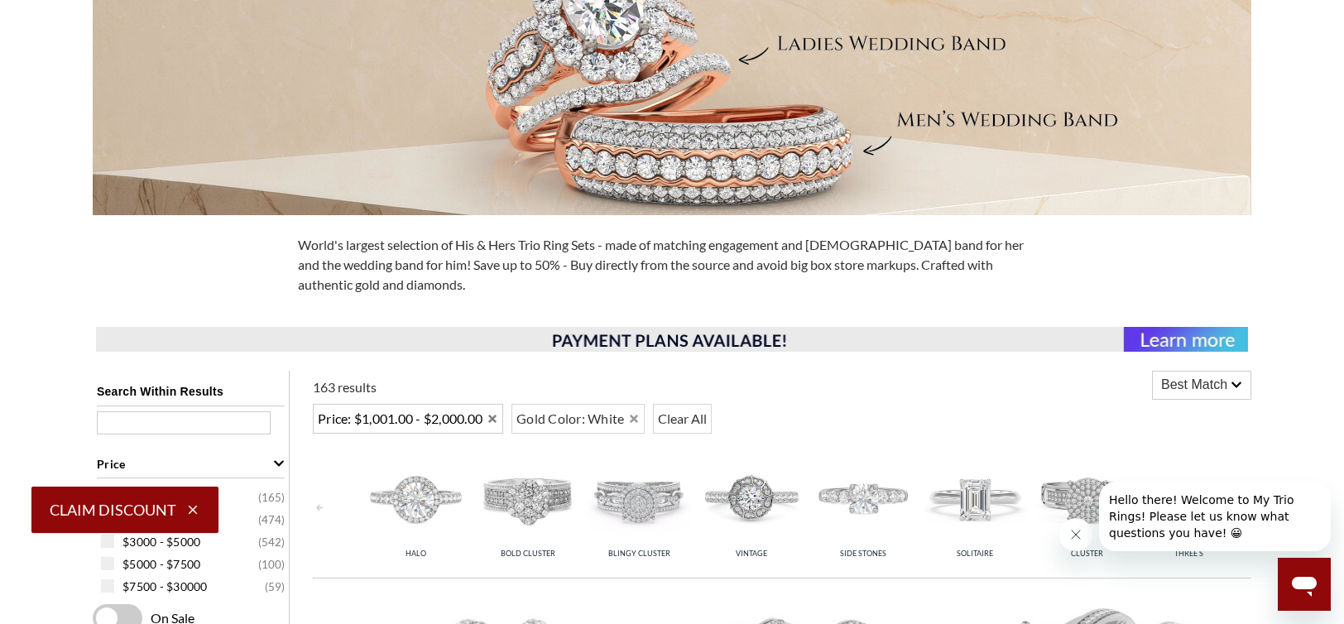
click at [496, 420] on icon "Remove Price: $1,001.00 - $2,000.00" at bounding box center [492, 419] width 8 height 8
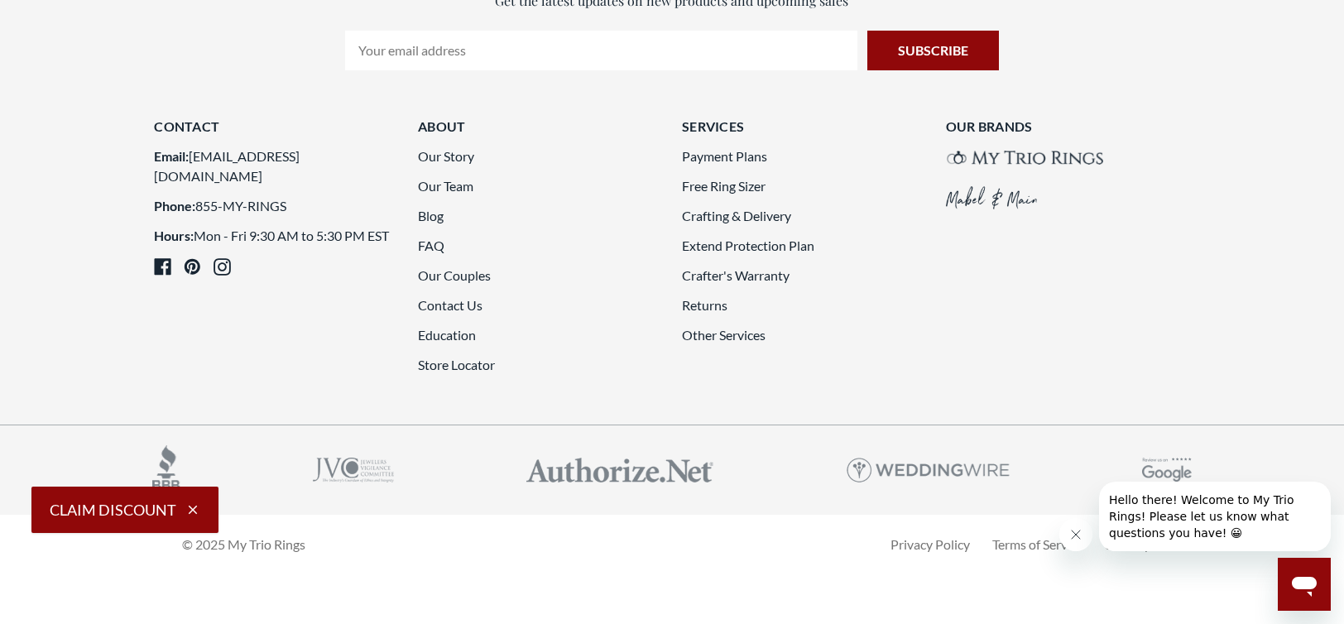
scroll to position [4138, 0]
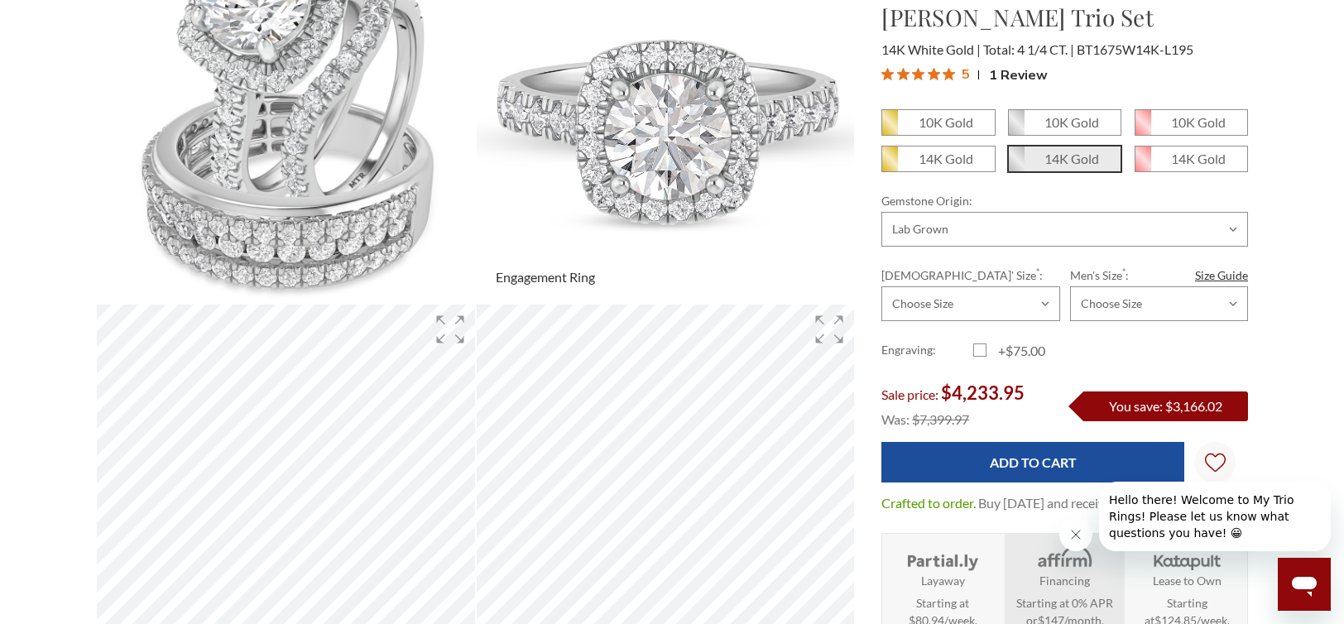
scroll to position [331, 0]
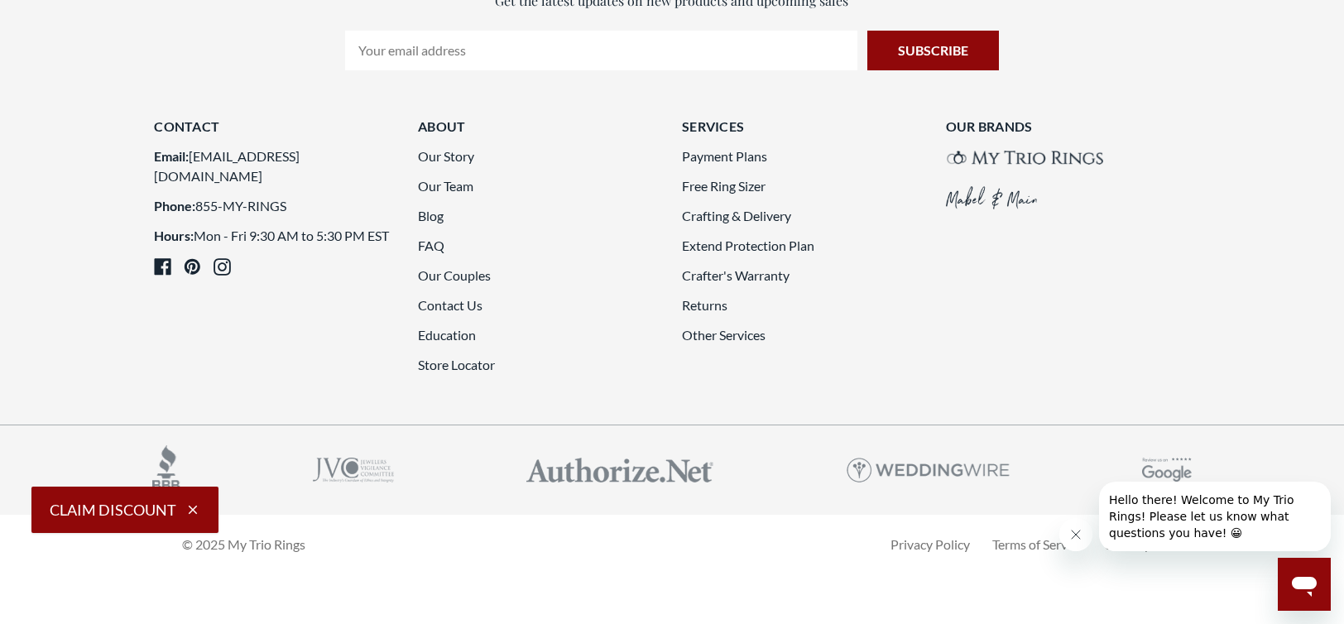
scroll to position [4526, 0]
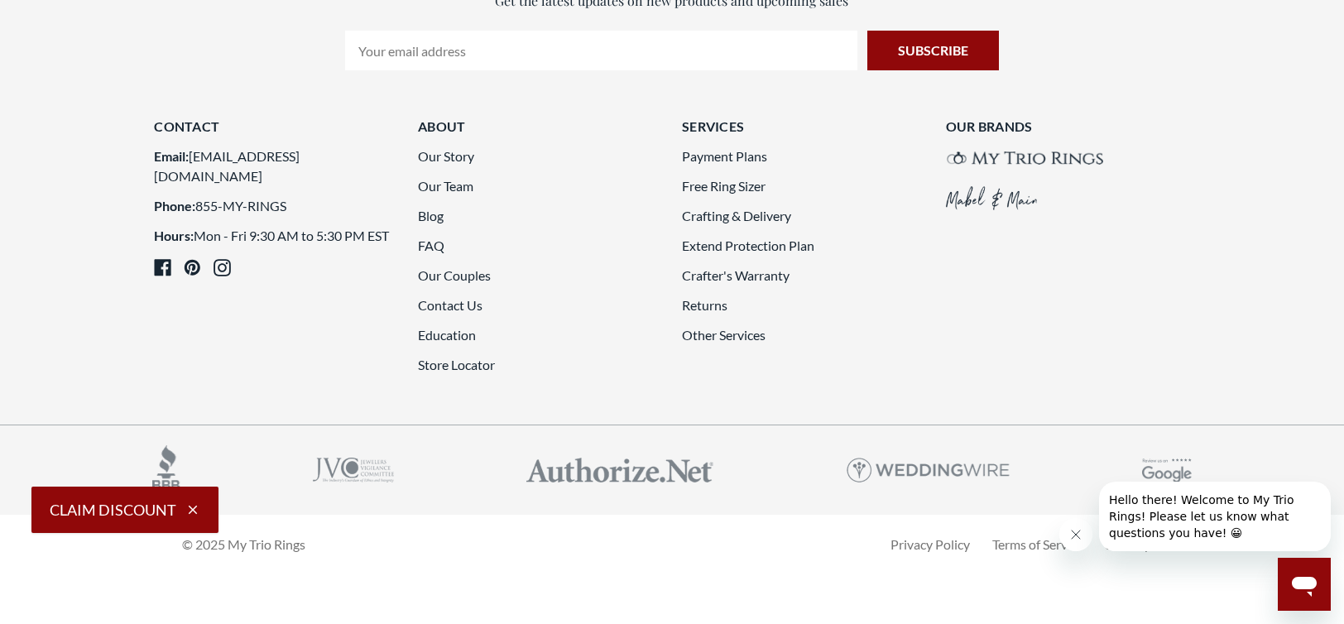
scroll to position [3662, 0]
